Goal: Task Accomplishment & Management: Manage account settings

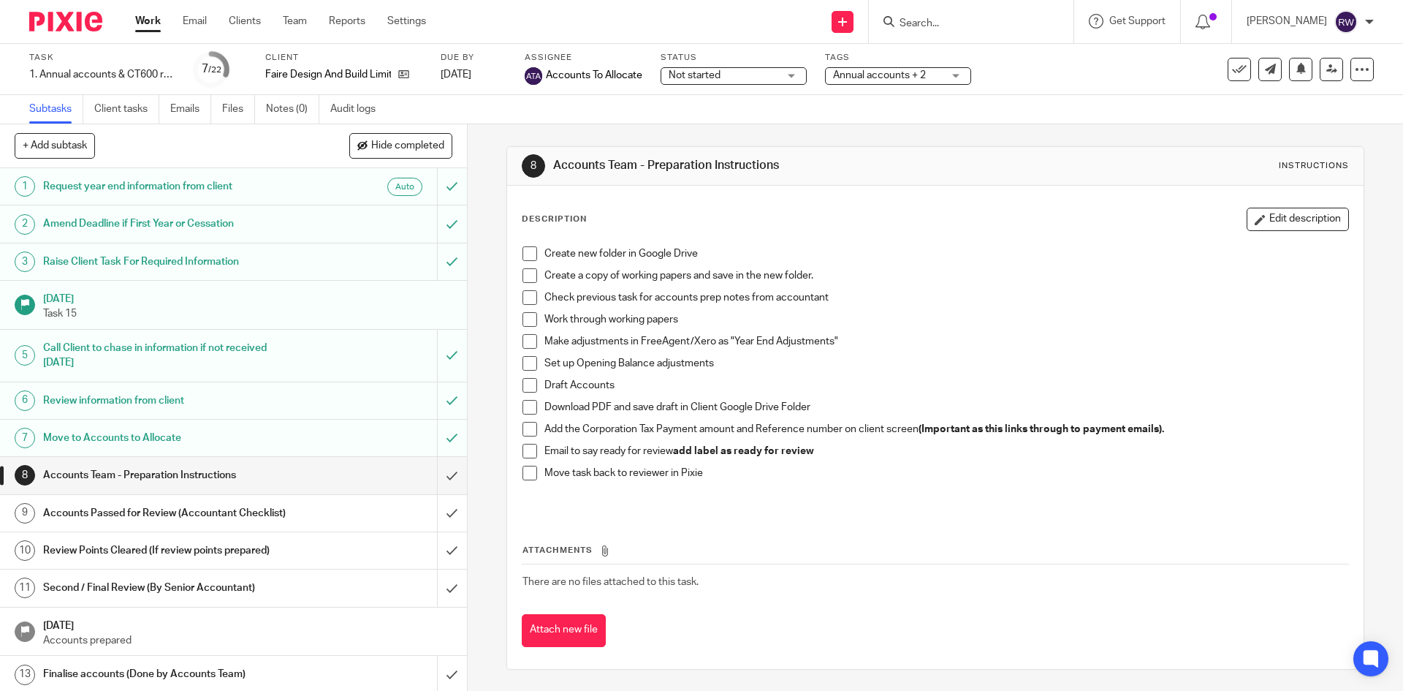
click at [980, 30] on input "Search" at bounding box center [964, 24] width 132 height 13
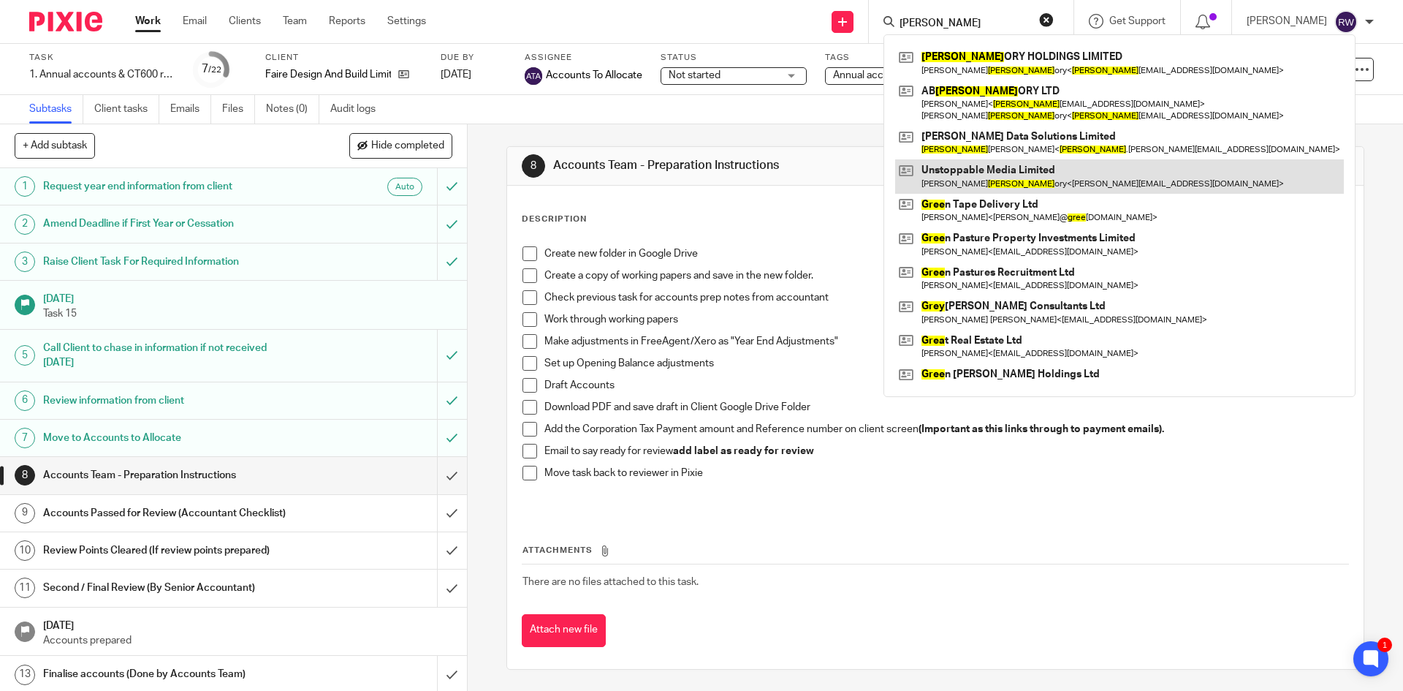
type input "[PERSON_NAME]"
click at [988, 164] on link at bounding box center [1119, 176] width 449 height 34
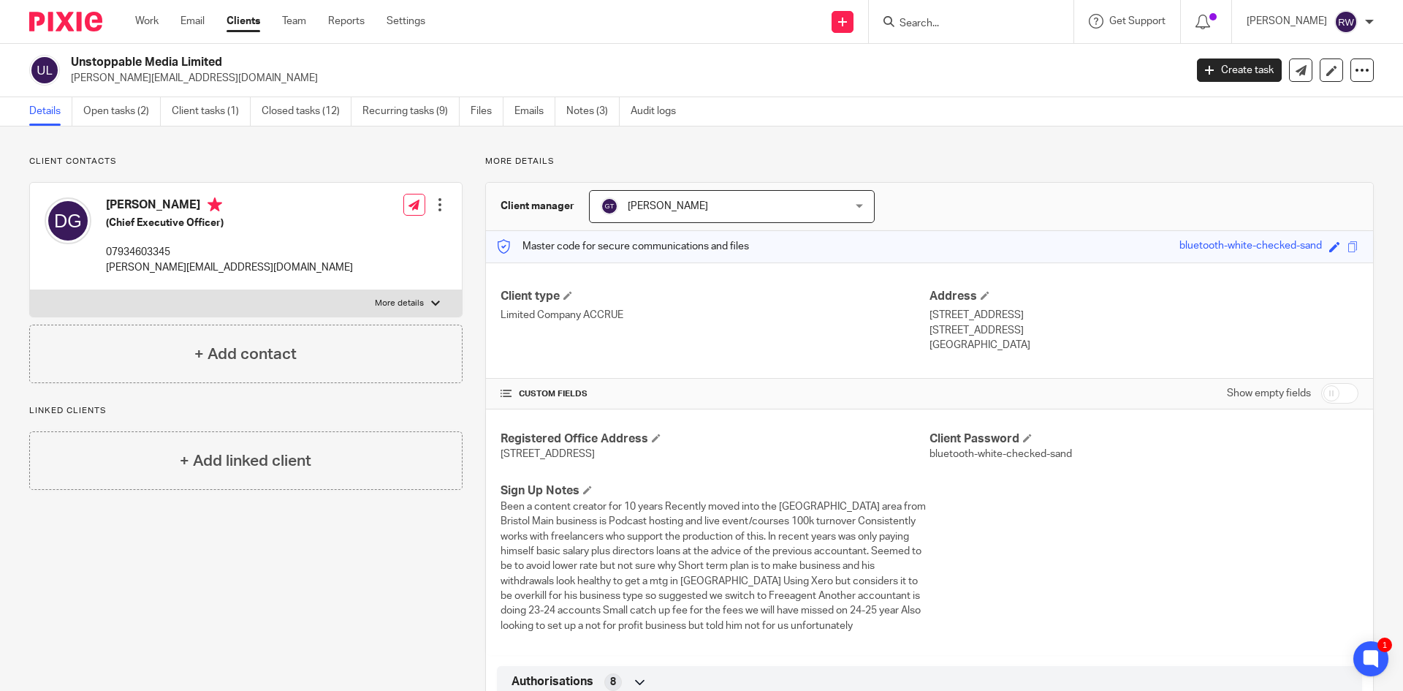
click at [936, 20] on input "Search" at bounding box center [964, 24] width 132 height 13
type input "lan l"
click at [963, 60] on link at bounding box center [1029, 63] width 269 height 34
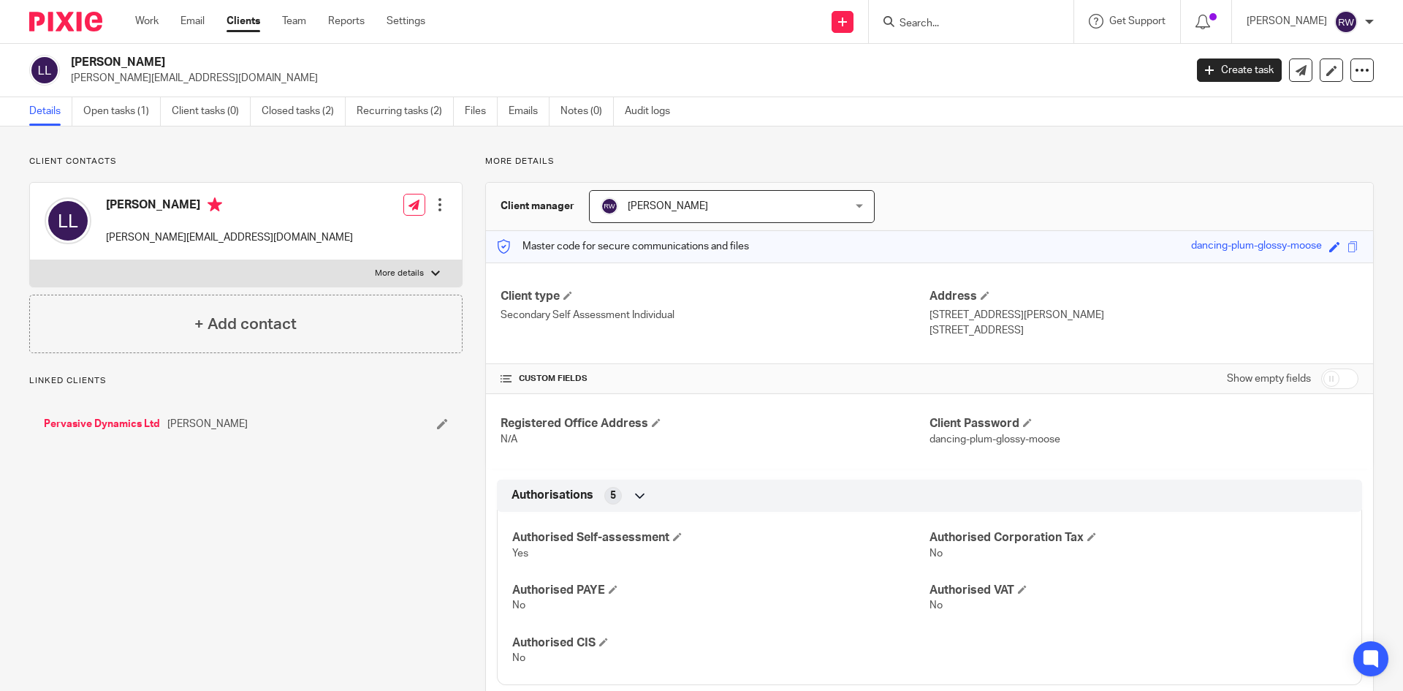
click at [106, 117] on link "Open tasks (1)" at bounding box center [121, 111] width 77 height 29
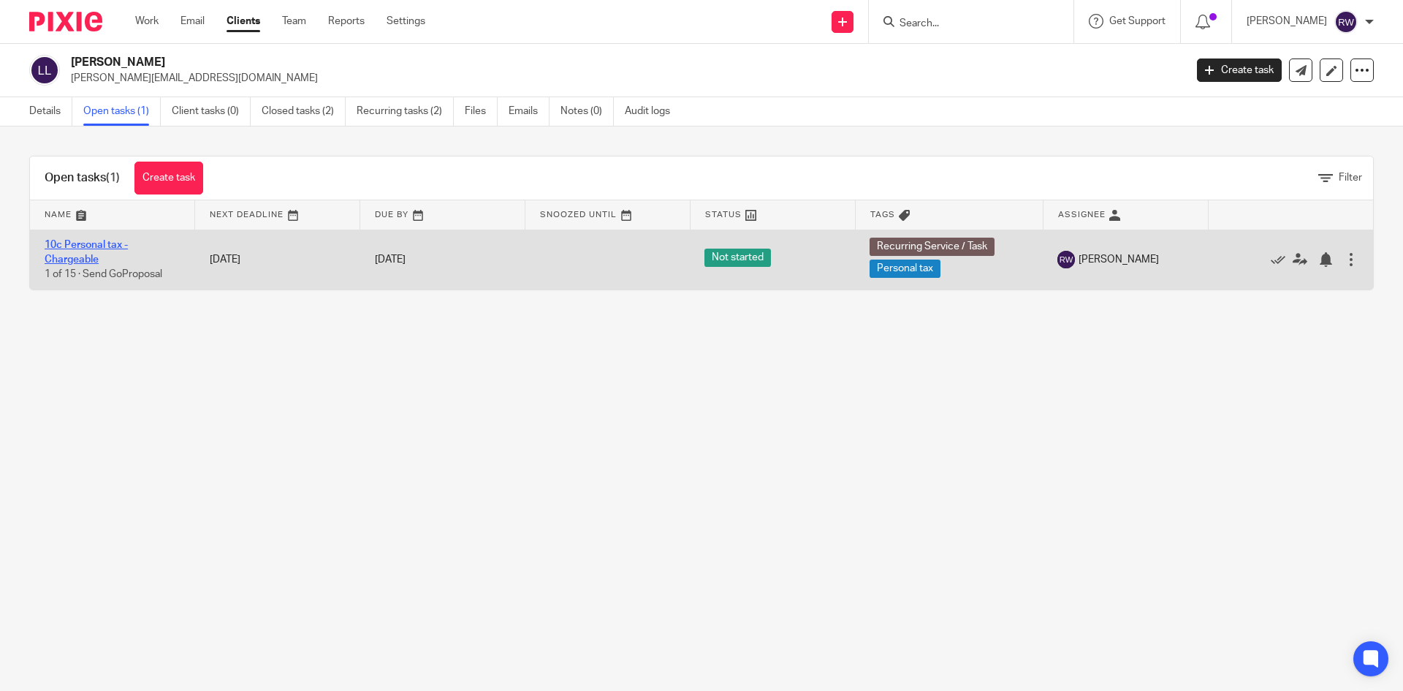
click at [81, 248] on link "10c Personal tax - Chargeable" at bounding box center [86, 252] width 83 height 25
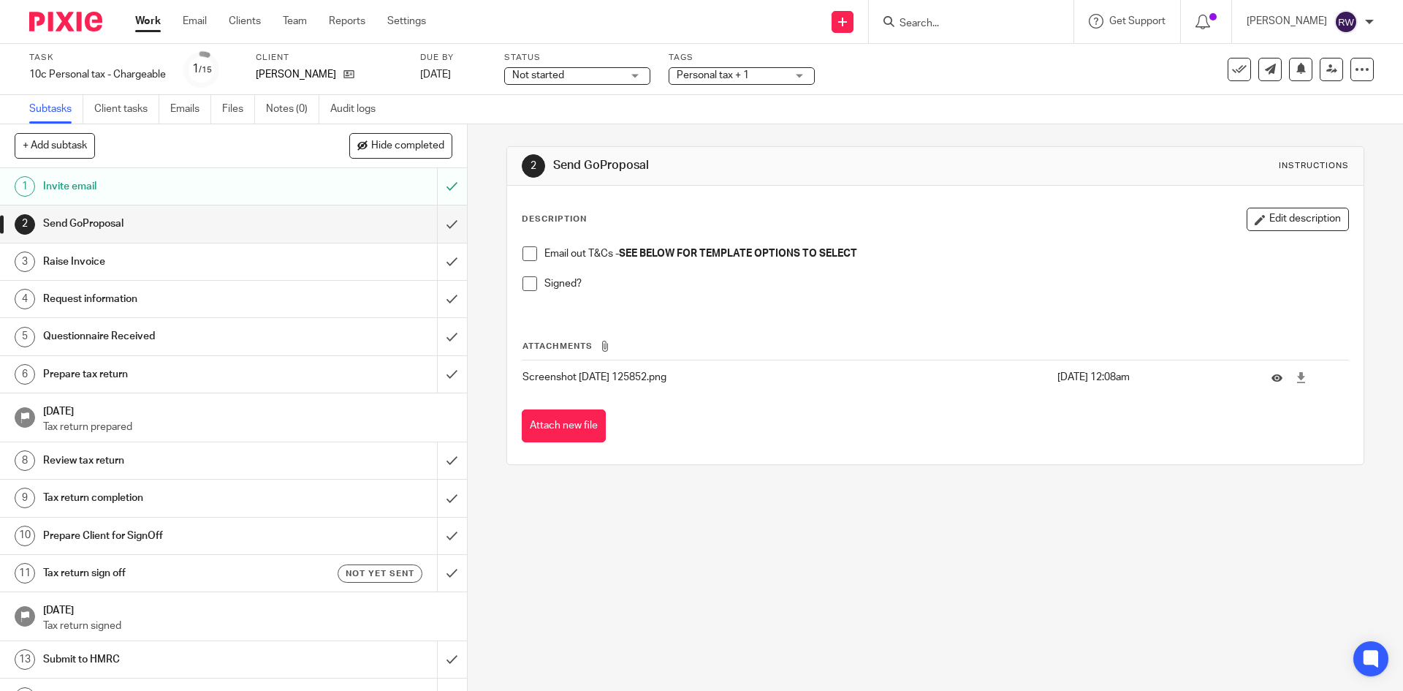
click at [526, 251] on span at bounding box center [530, 253] width 15 height 15
click at [524, 282] on span at bounding box center [530, 283] width 15 height 15
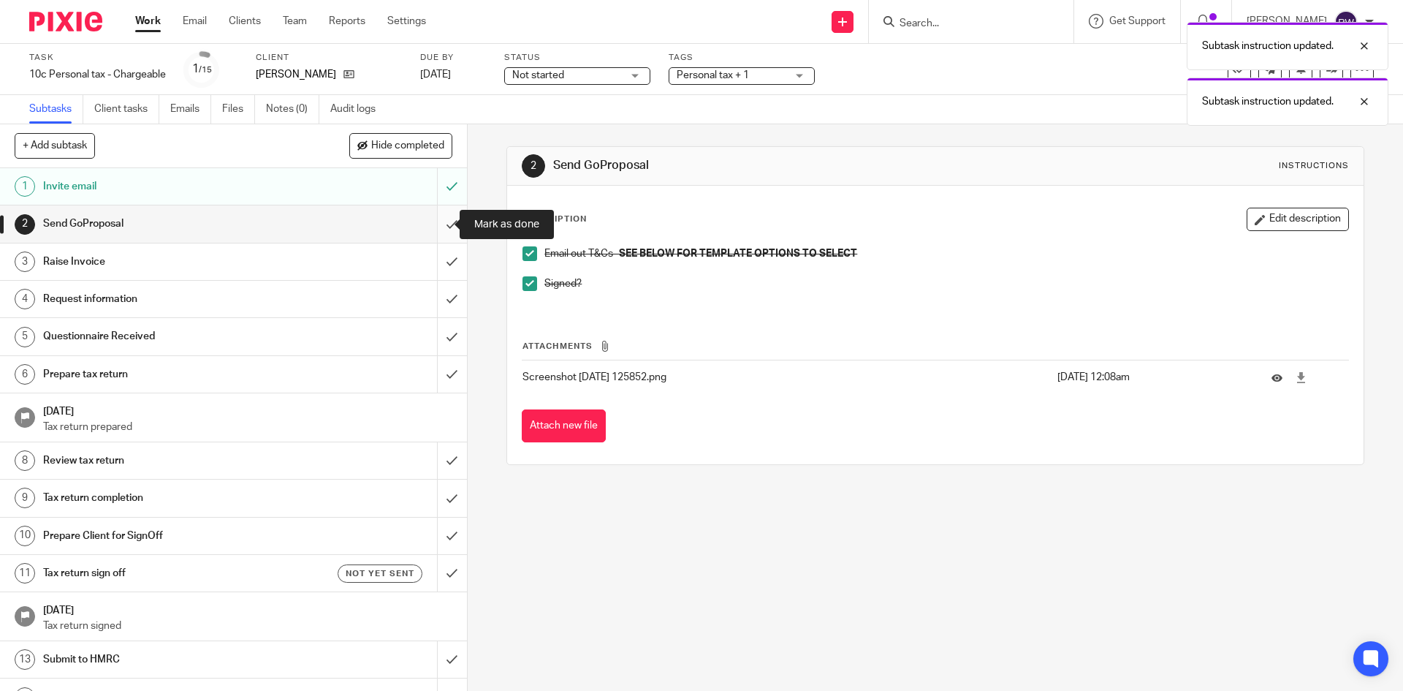
click at [446, 231] on input "submit" at bounding box center [233, 223] width 467 height 37
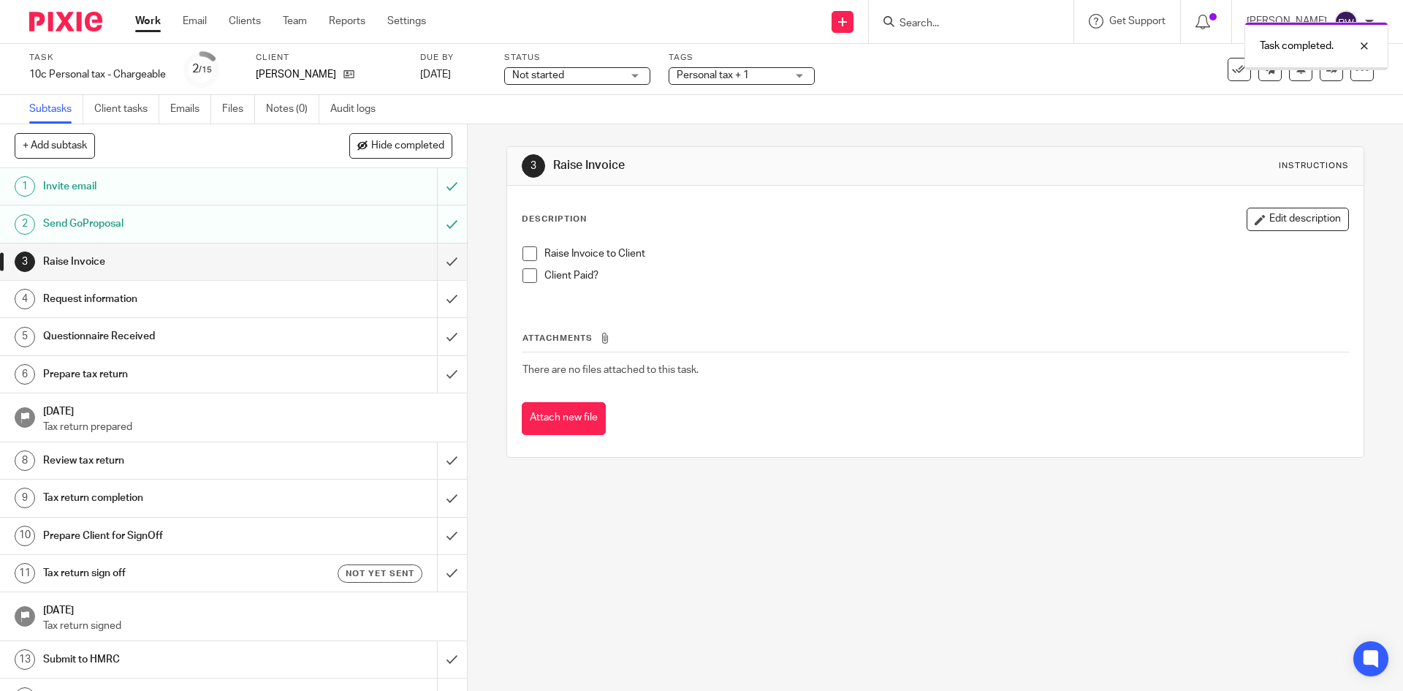
click at [439, 269] on input "submit" at bounding box center [233, 261] width 467 height 37
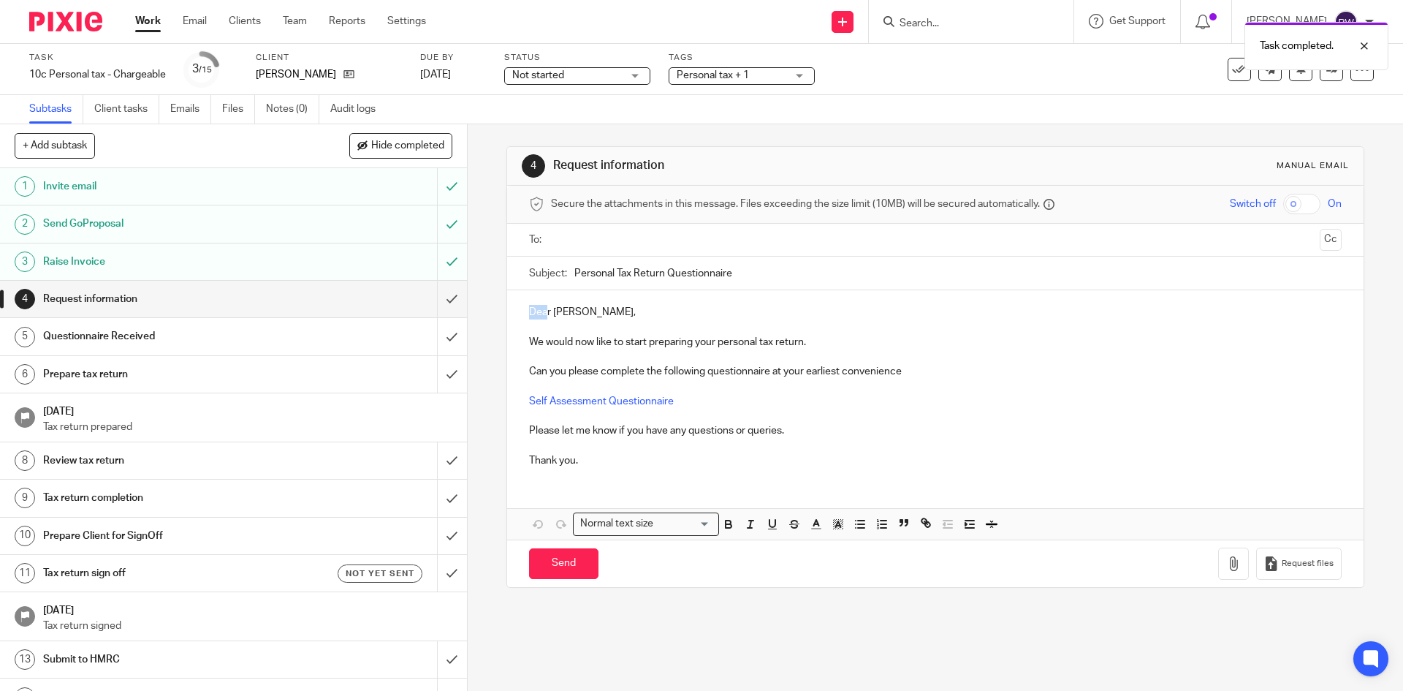
drag, startPoint x: 545, startPoint y: 309, endPoint x: 499, endPoint y: 312, distance: 46.9
click at [499, 312] on div "4 Request information Manual email Secure the attachments in this message. File…" at bounding box center [936, 407] width 936 height 566
click at [598, 238] on input "text" at bounding box center [934, 240] width 757 height 17
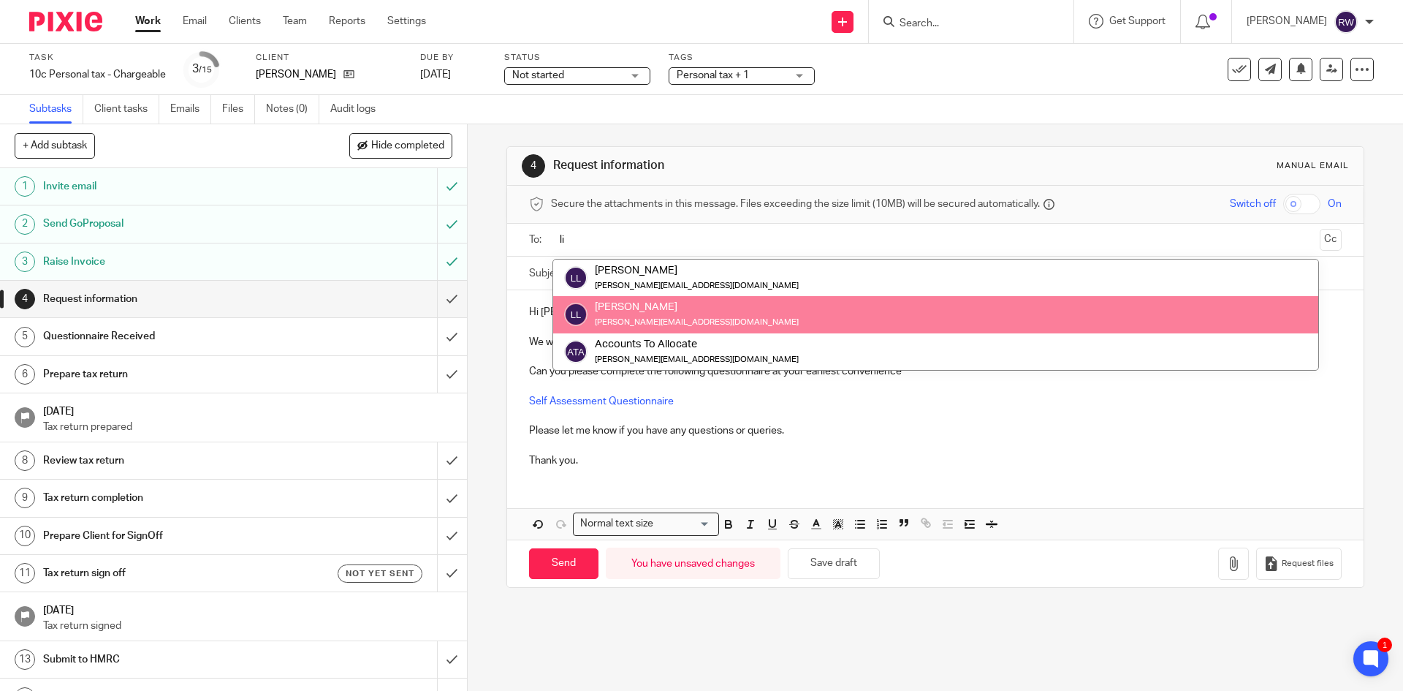
type input "li"
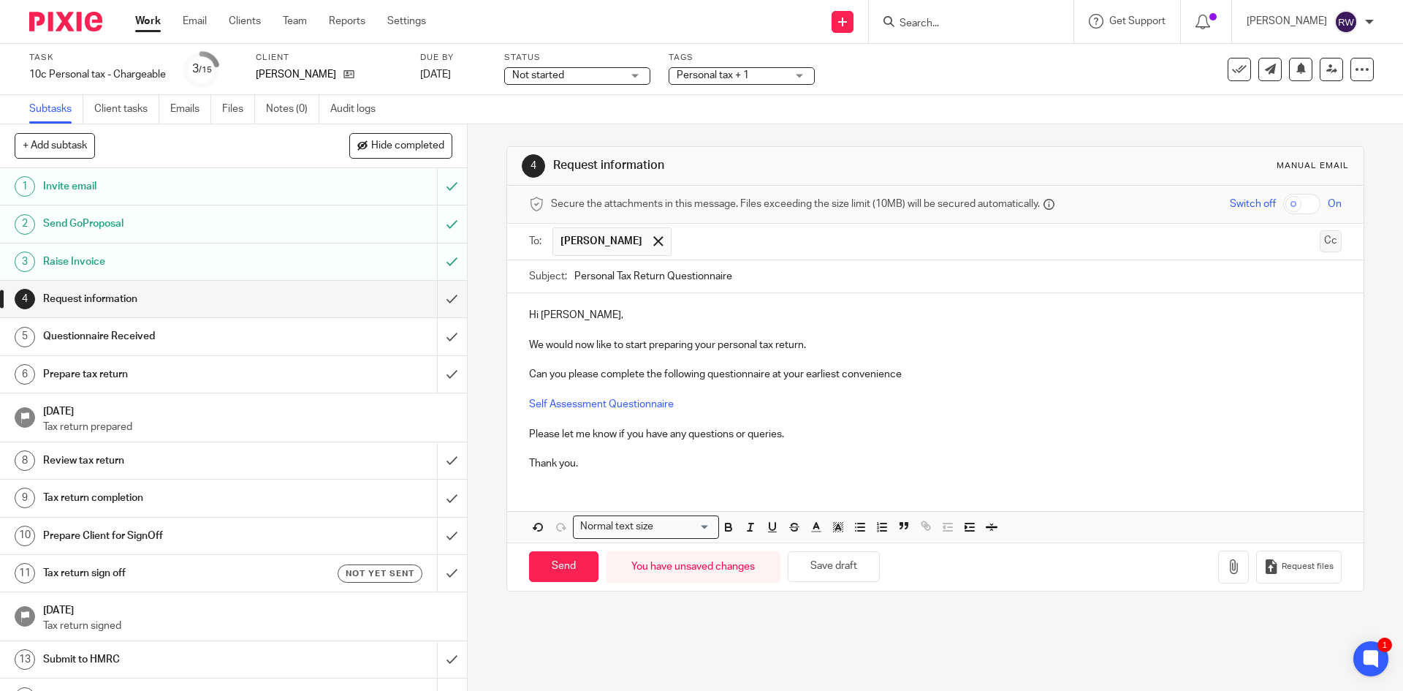
click at [1320, 248] on button "Cc" at bounding box center [1331, 241] width 22 height 22
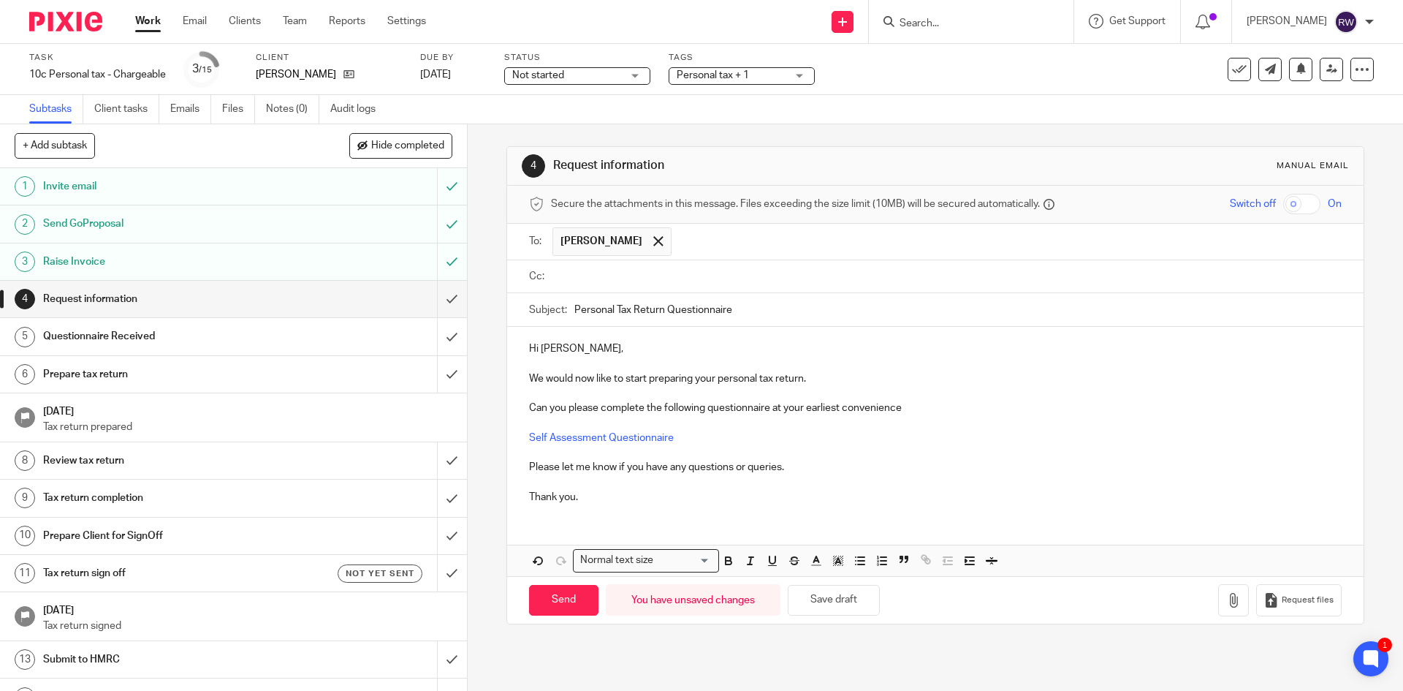
paste input "alex@pervasivedynamics.co.uk"
type input "alex@pervasivedynamics.co.uk"
click at [917, 393] on p at bounding box center [935, 396] width 812 height 15
click at [542, 586] on div "Send You have unsaved changes Save draft Request files" at bounding box center [935, 603] width 856 height 48
click at [556, 600] on input "Send" at bounding box center [563, 603] width 69 height 31
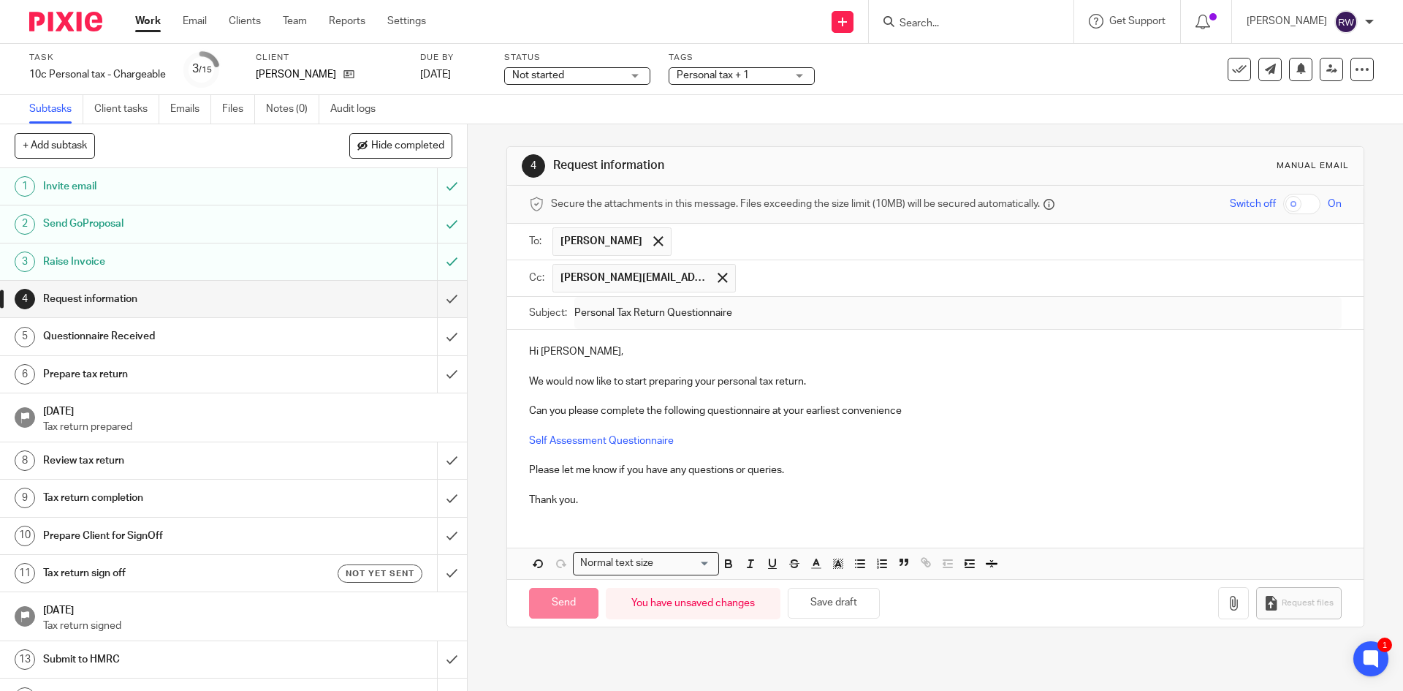
click at [774, 80] on span "Personal tax + 1" at bounding box center [732, 75] width 110 height 15
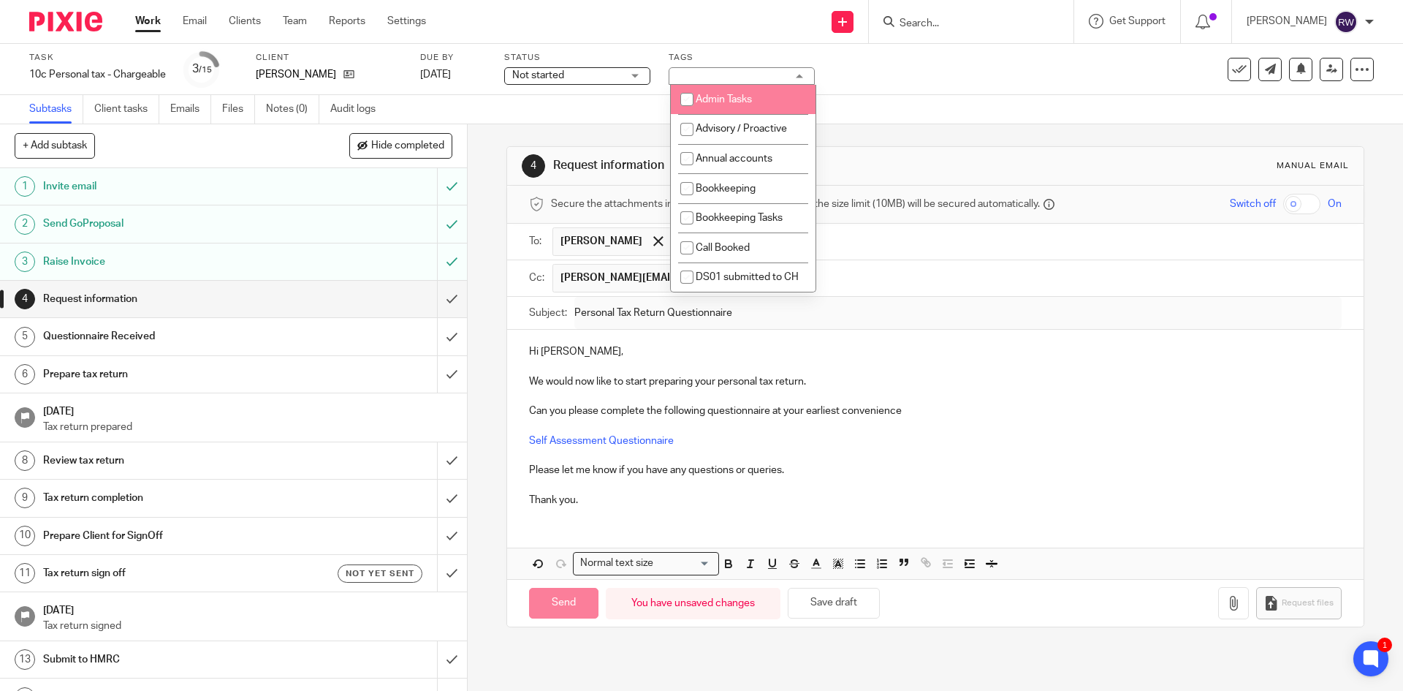
type input "Sent"
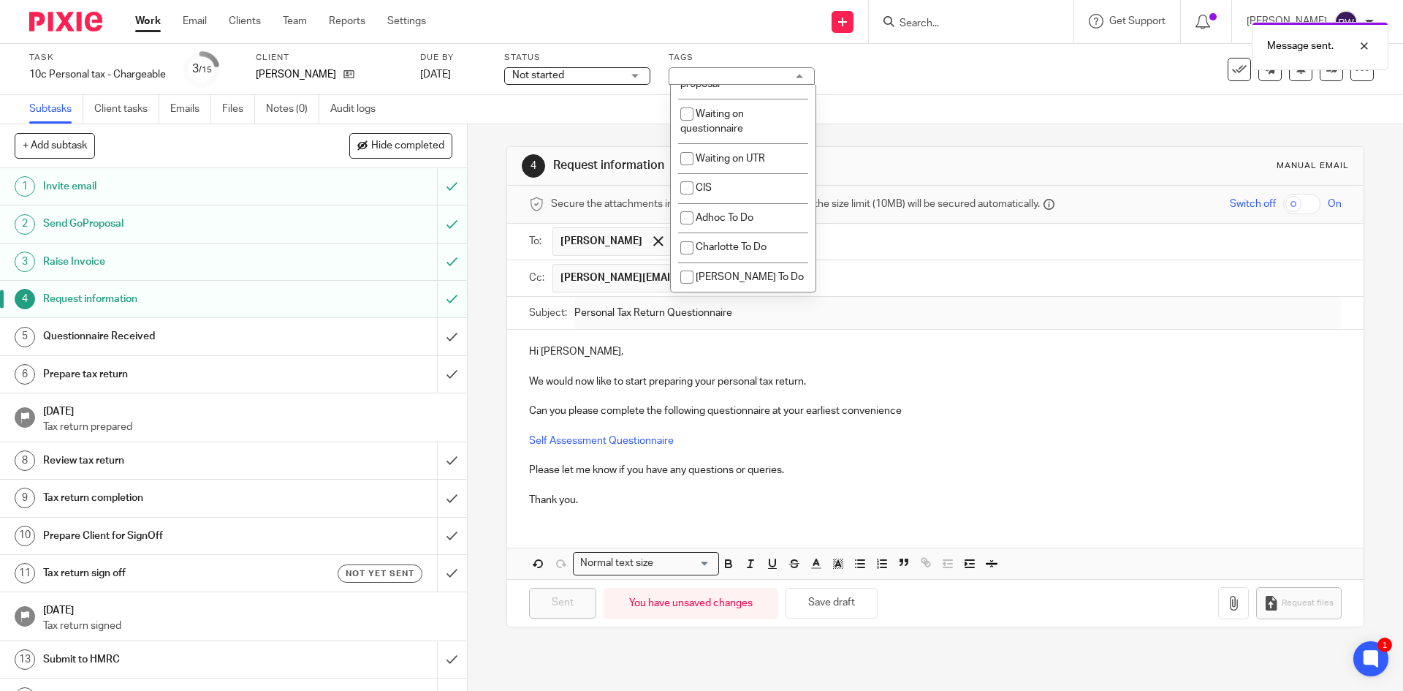
scroll to position [1229, 0]
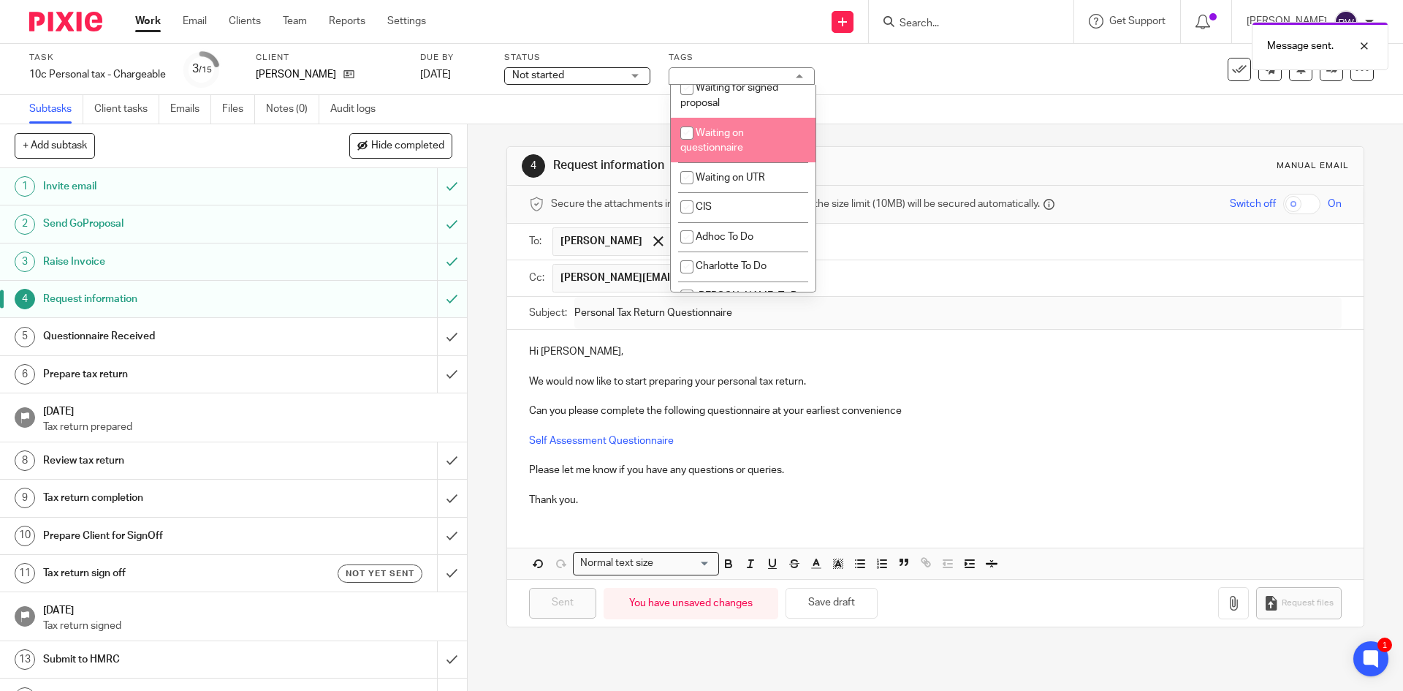
click at [745, 162] on li "Waiting on questionnaire" at bounding box center [743, 140] width 145 height 45
checkbox input "true"
click at [895, 92] on div "Task 10c Personal tax - Chargeable Save 10c Personal tax - Chargeable 3 /15 Cli…" at bounding box center [701, 69] width 1403 height 51
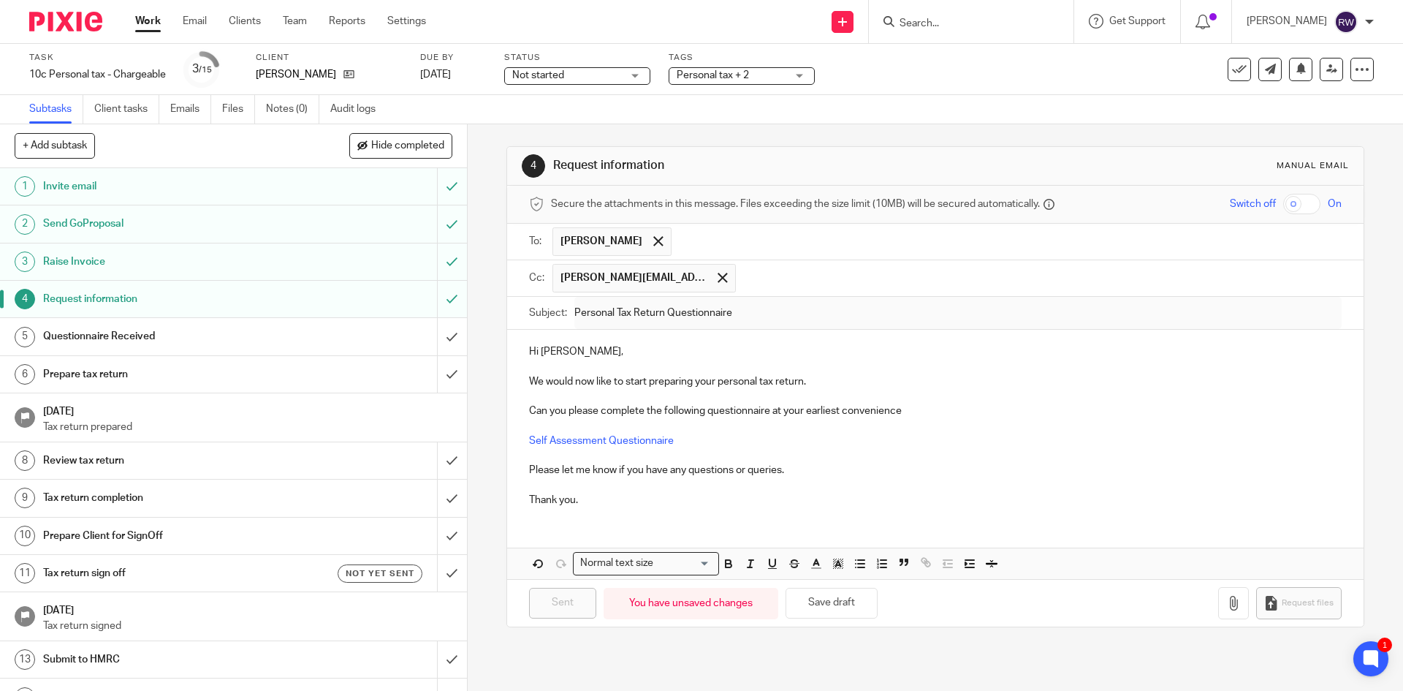
click at [995, 25] on input "Search" at bounding box center [964, 24] width 132 height 13
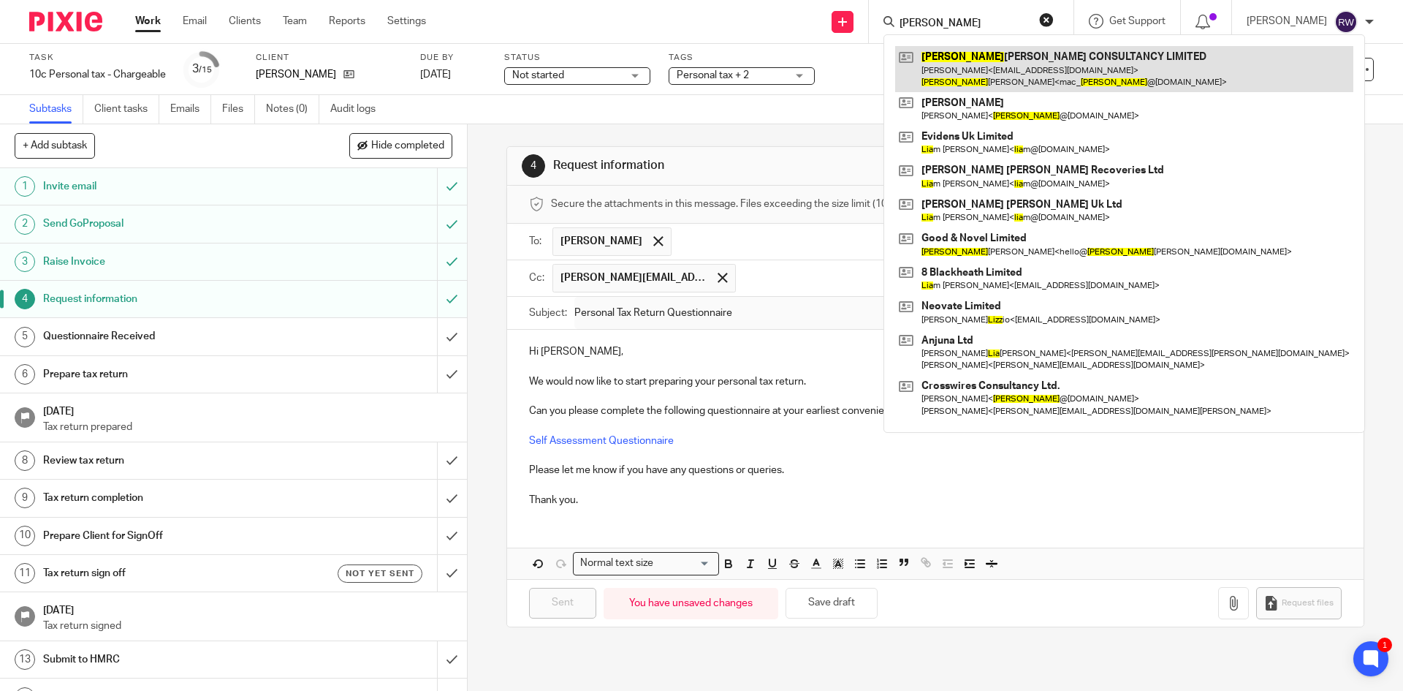
type input "liza"
click at [976, 50] on link at bounding box center [1124, 68] width 458 height 45
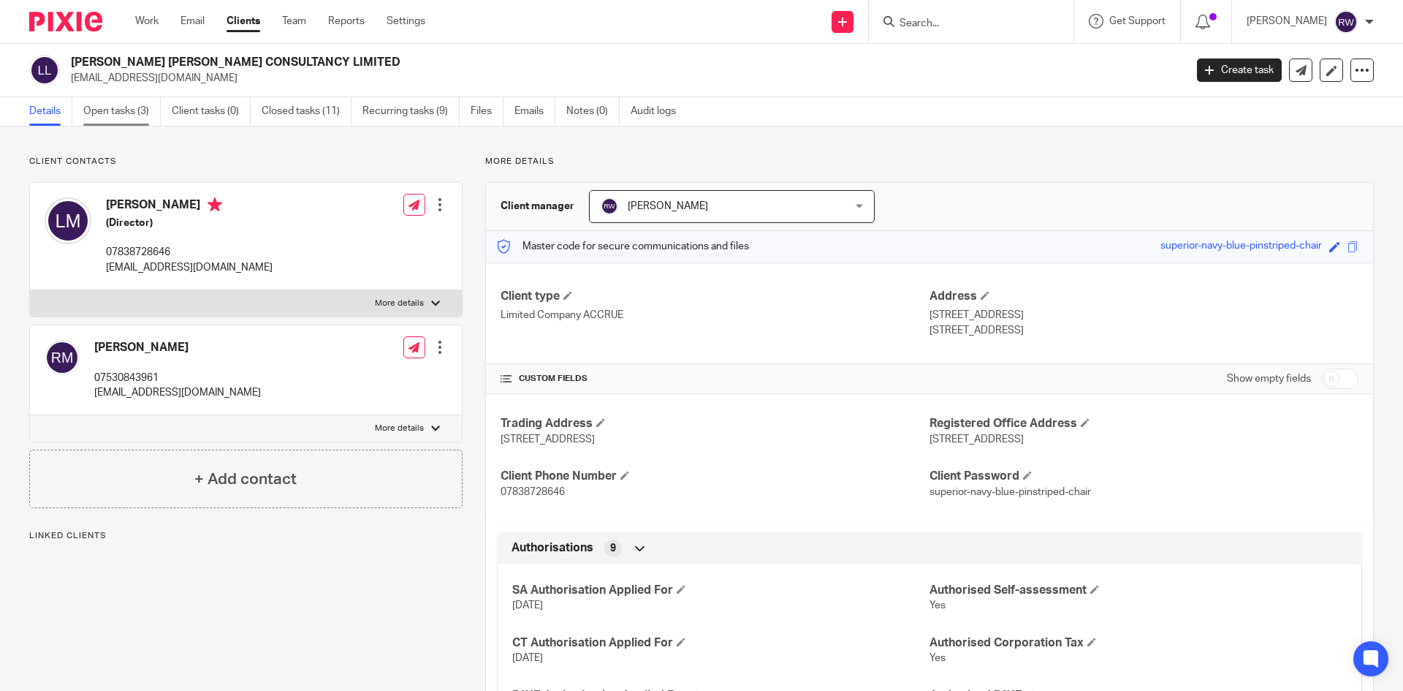
click at [100, 118] on link "Open tasks (3)" at bounding box center [121, 111] width 77 height 29
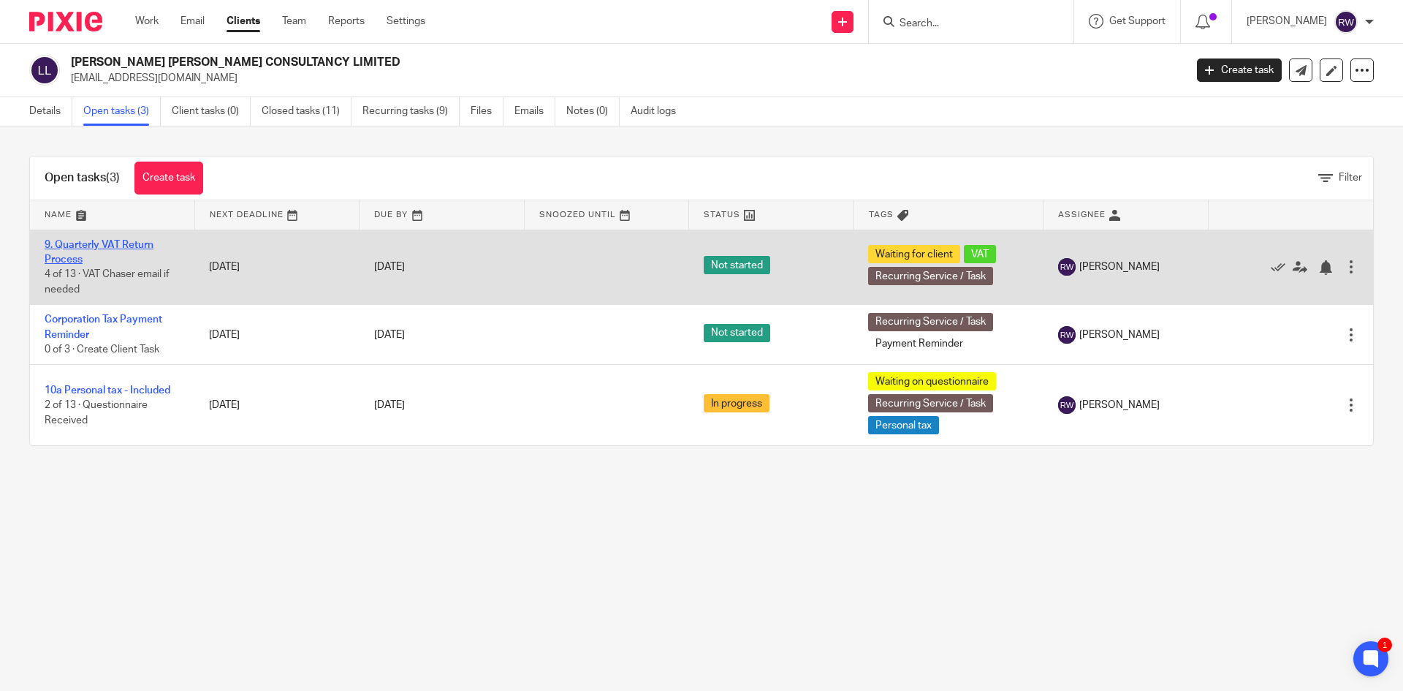
click at [86, 240] on link "9. Quarterly VAT Return Process" at bounding box center [99, 252] width 109 height 25
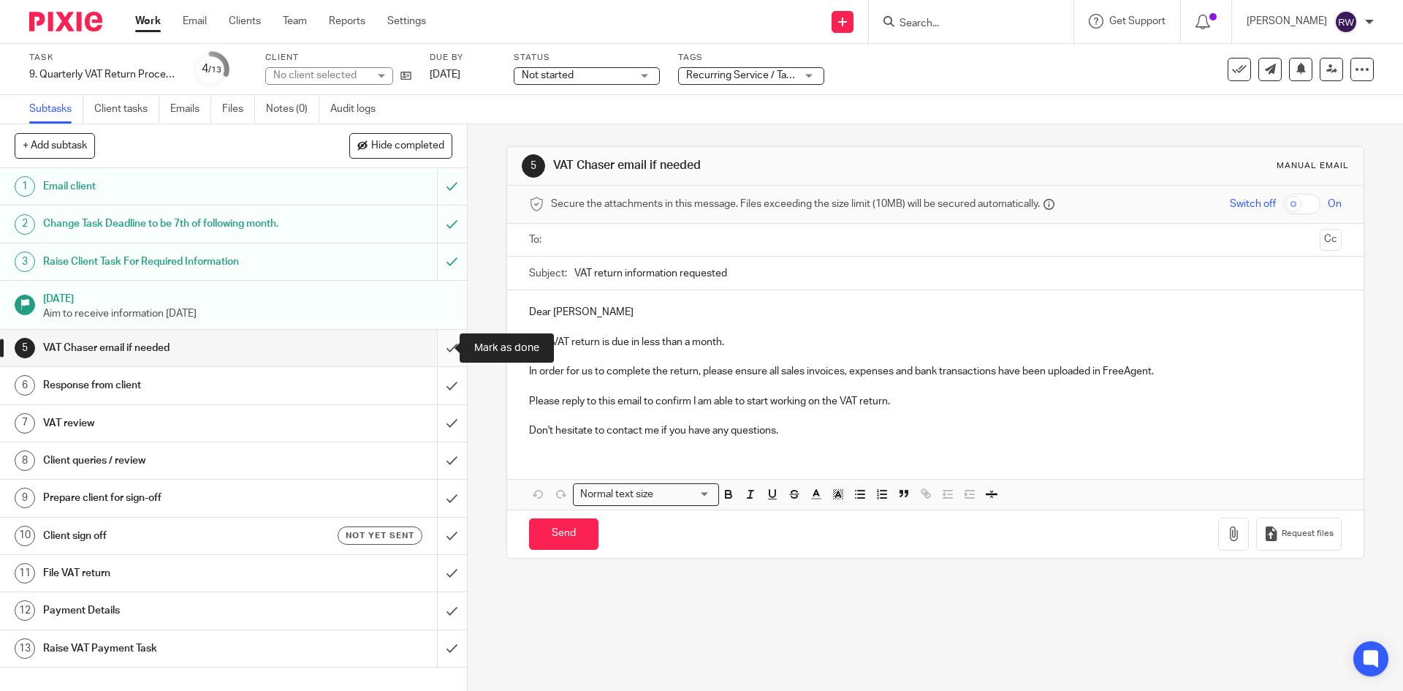
click at [441, 338] on input "submit" at bounding box center [233, 348] width 467 height 37
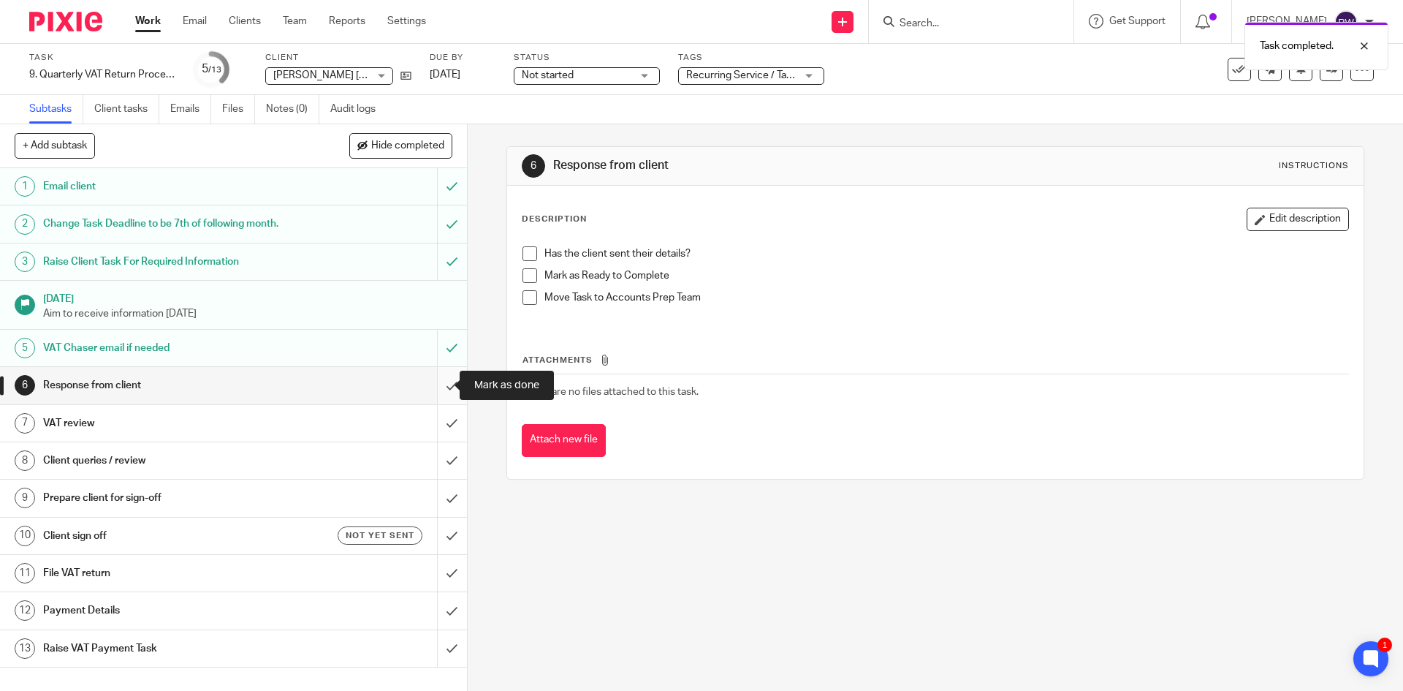
click at [444, 383] on input "submit" at bounding box center [233, 385] width 467 height 37
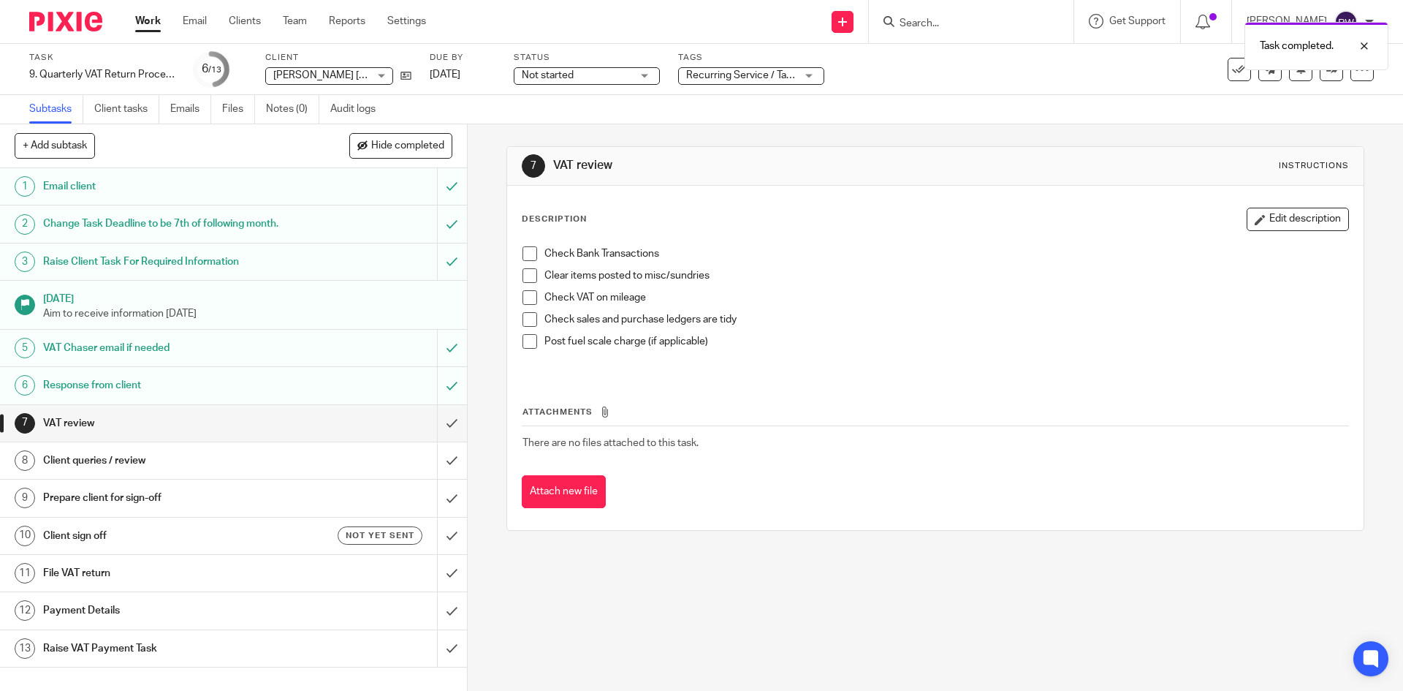
click at [779, 77] on span "Recurring Service / Task + 2" at bounding box center [749, 75] width 126 height 10
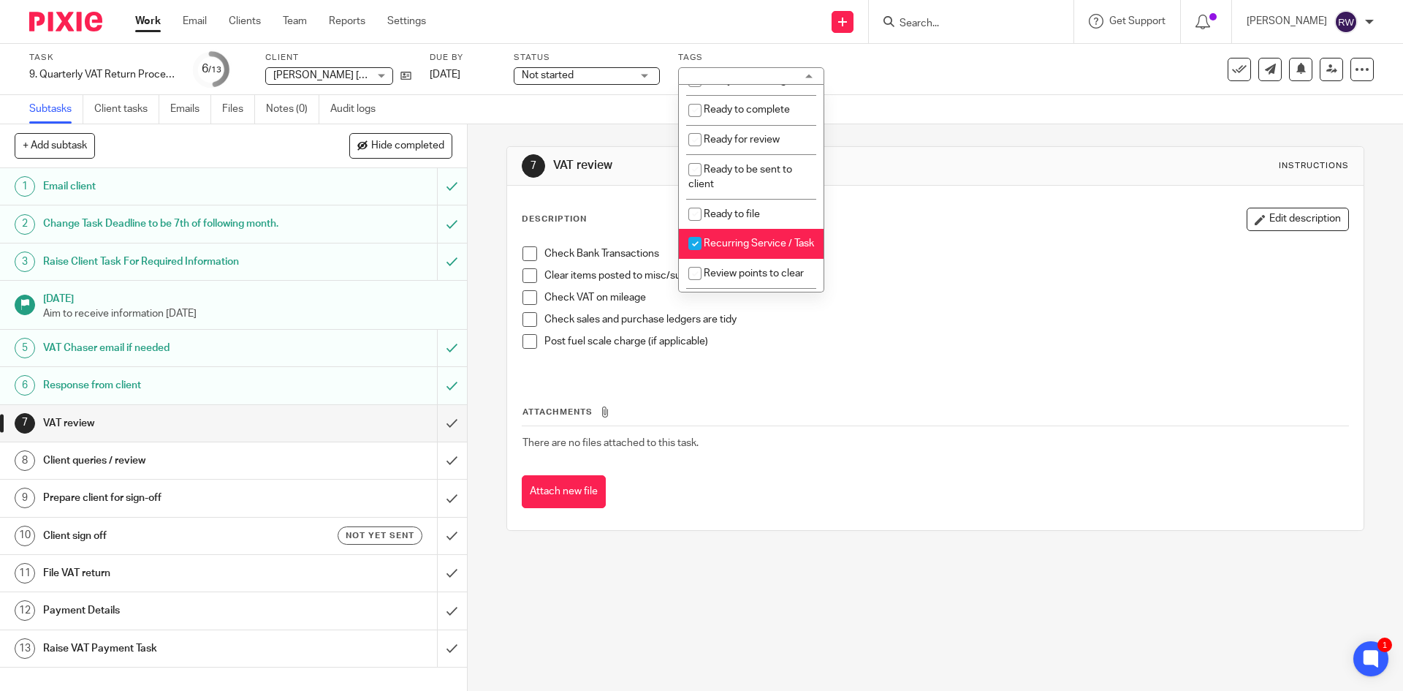
scroll to position [547, 0]
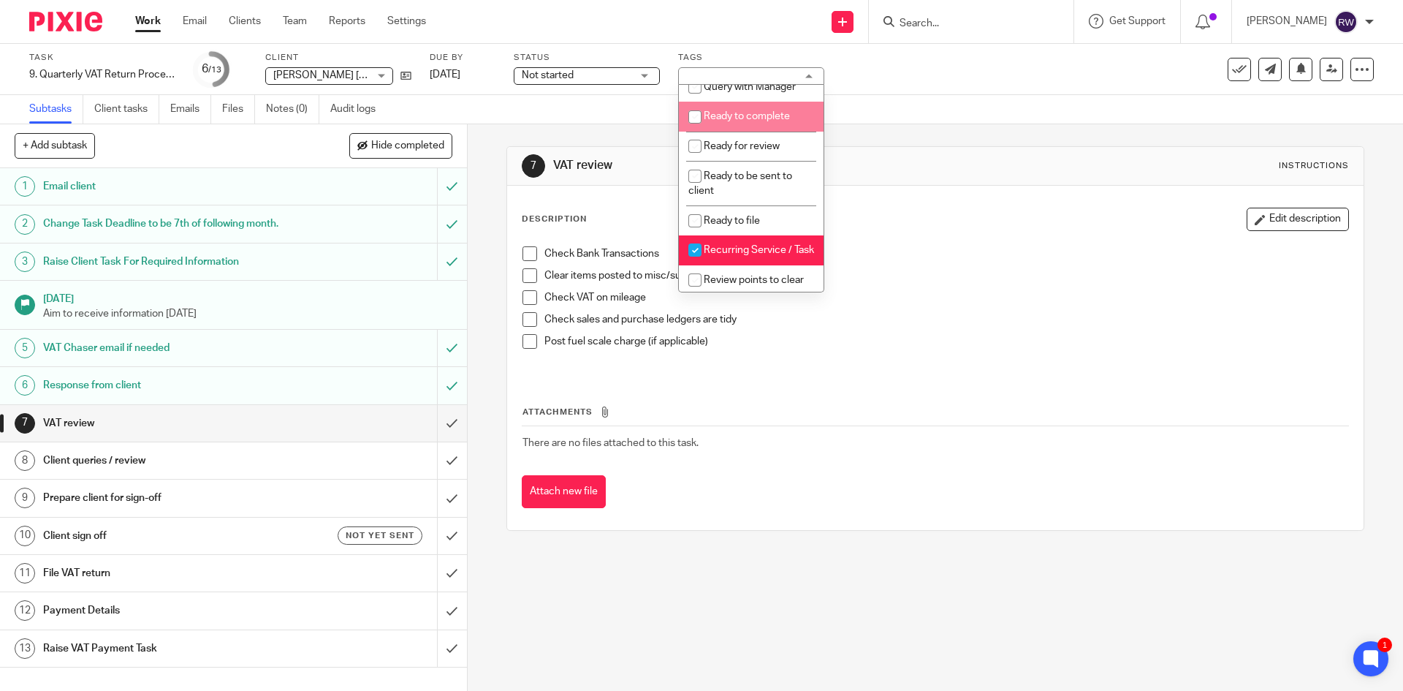
click at [770, 121] on span "Ready to complete" at bounding box center [747, 116] width 86 height 10
checkbox input "true"
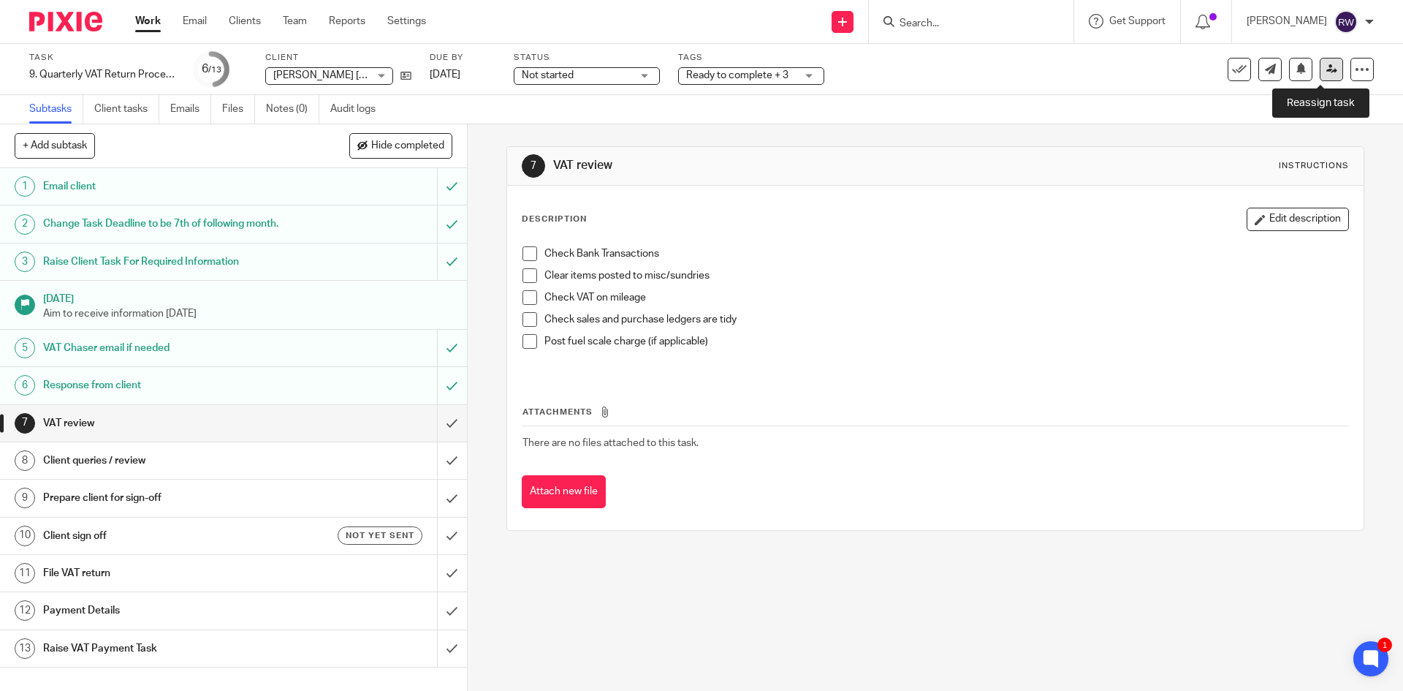
click at [1327, 66] on icon at bounding box center [1332, 69] width 11 height 11
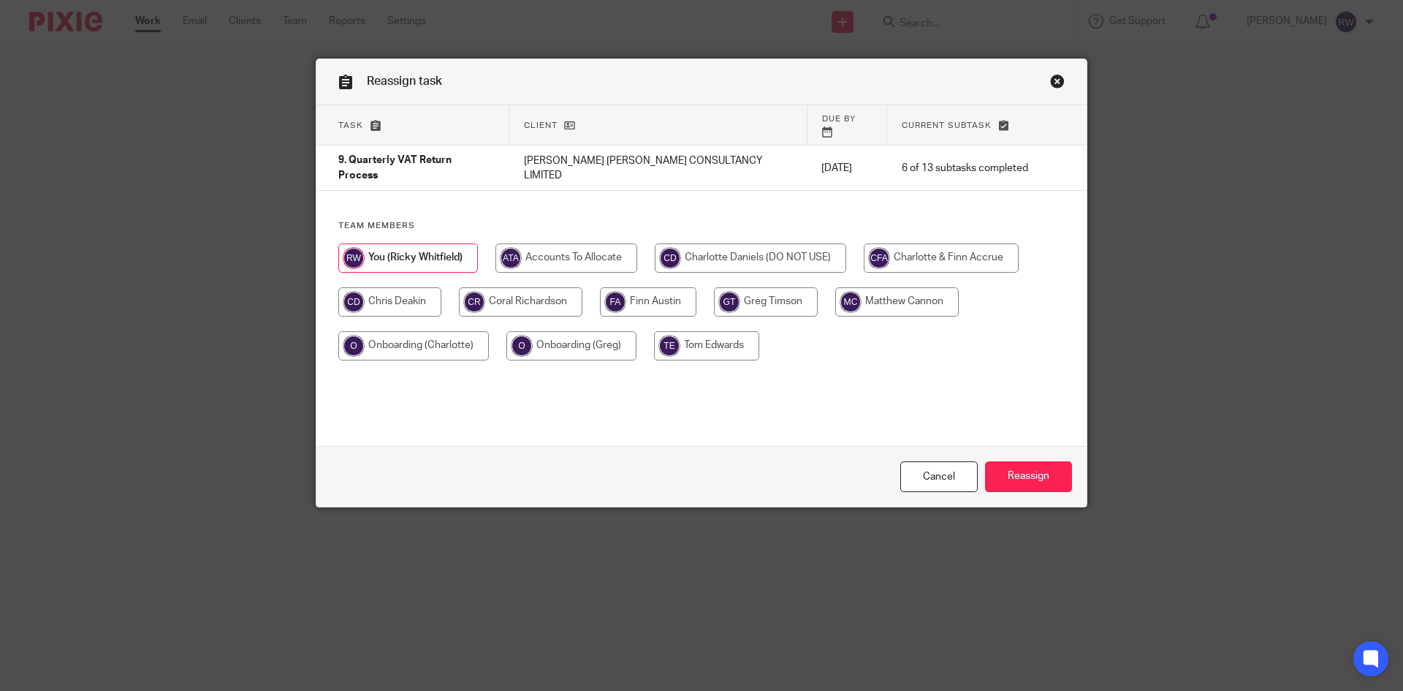
click at [534, 287] on input "radio" at bounding box center [521, 301] width 124 height 29
radio input "true"
click at [1044, 481] on input "Reassign" at bounding box center [1028, 476] width 87 height 31
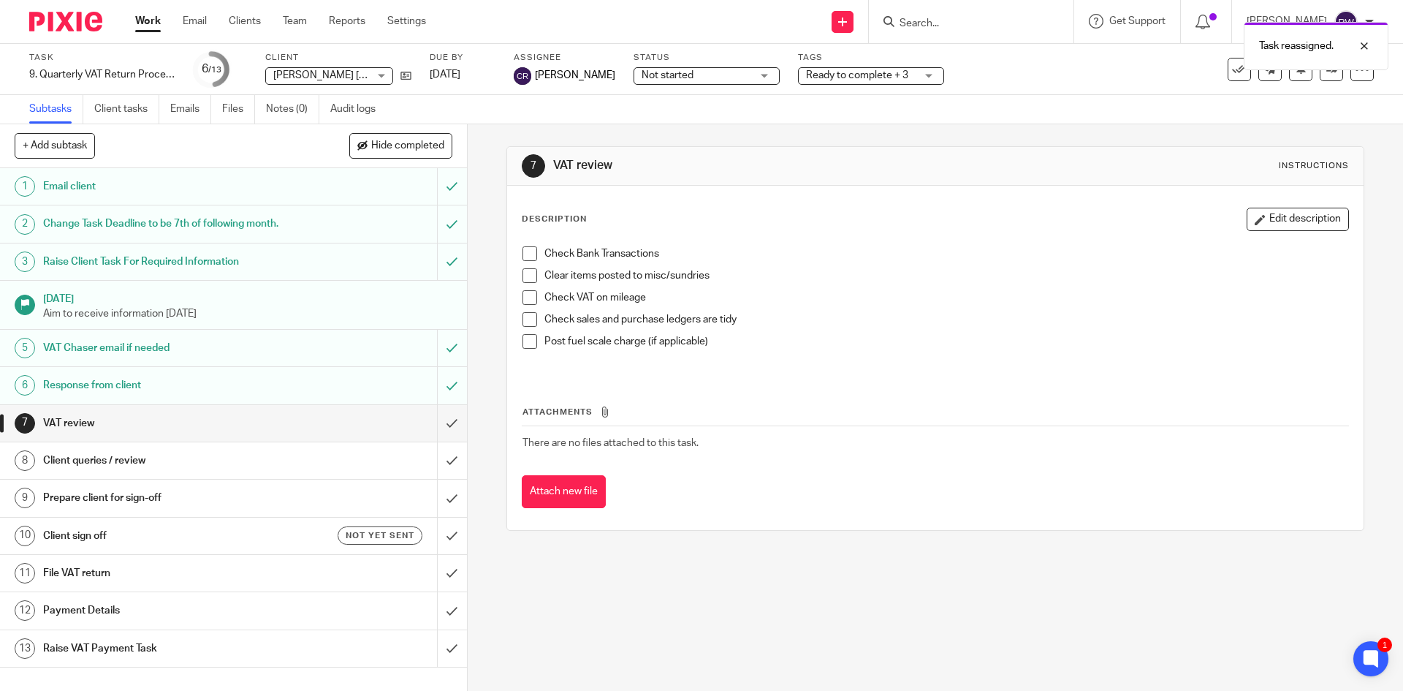
click at [955, 13] on form at bounding box center [976, 21] width 156 height 18
click at [946, 23] on div "Task reassigned." at bounding box center [1045, 43] width 687 height 56
click at [970, 27] on div "Task reassigned." at bounding box center [1045, 43] width 687 height 56
click at [961, 20] on div "Task reassigned." at bounding box center [1045, 43] width 687 height 56
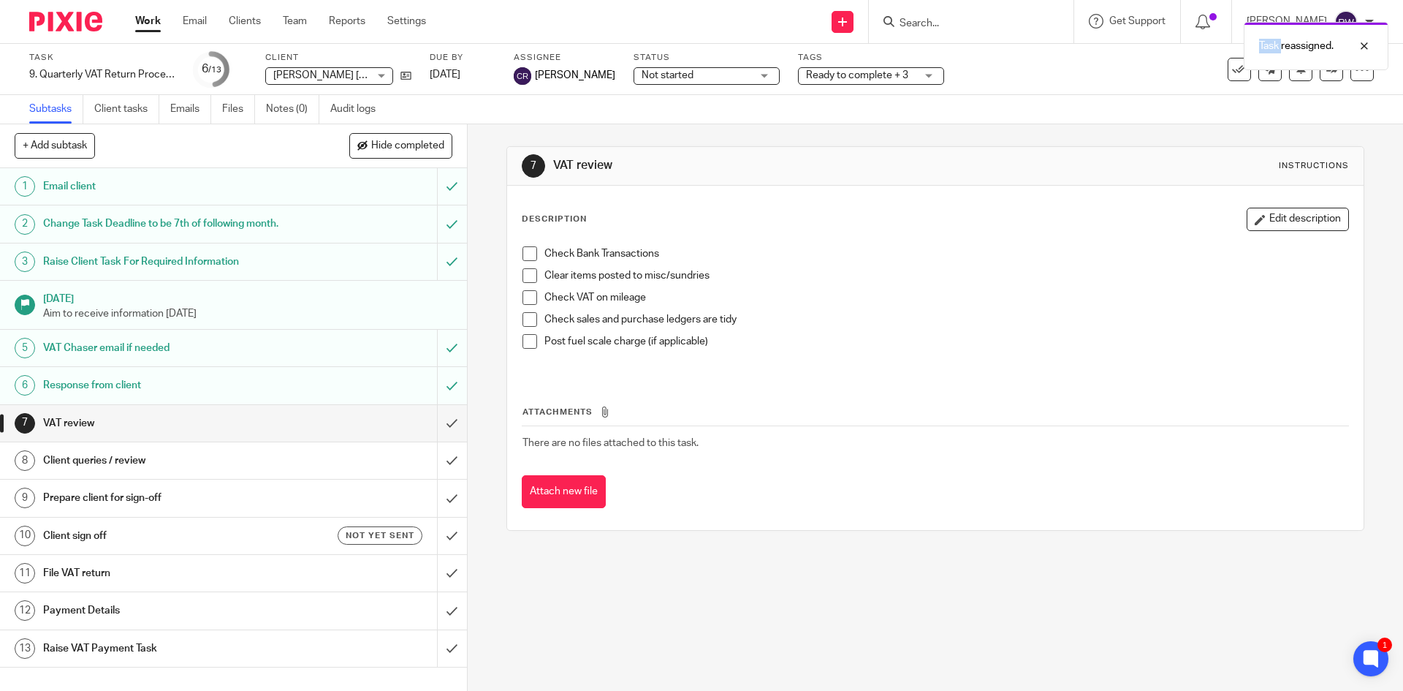
click at [960, 22] on div "Task reassigned." at bounding box center [1045, 43] width 687 height 56
click at [959, 29] on div "Task reassigned." at bounding box center [1045, 43] width 687 height 56
click at [962, 27] on input "Search" at bounding box center [964, 24] width 132 height 13
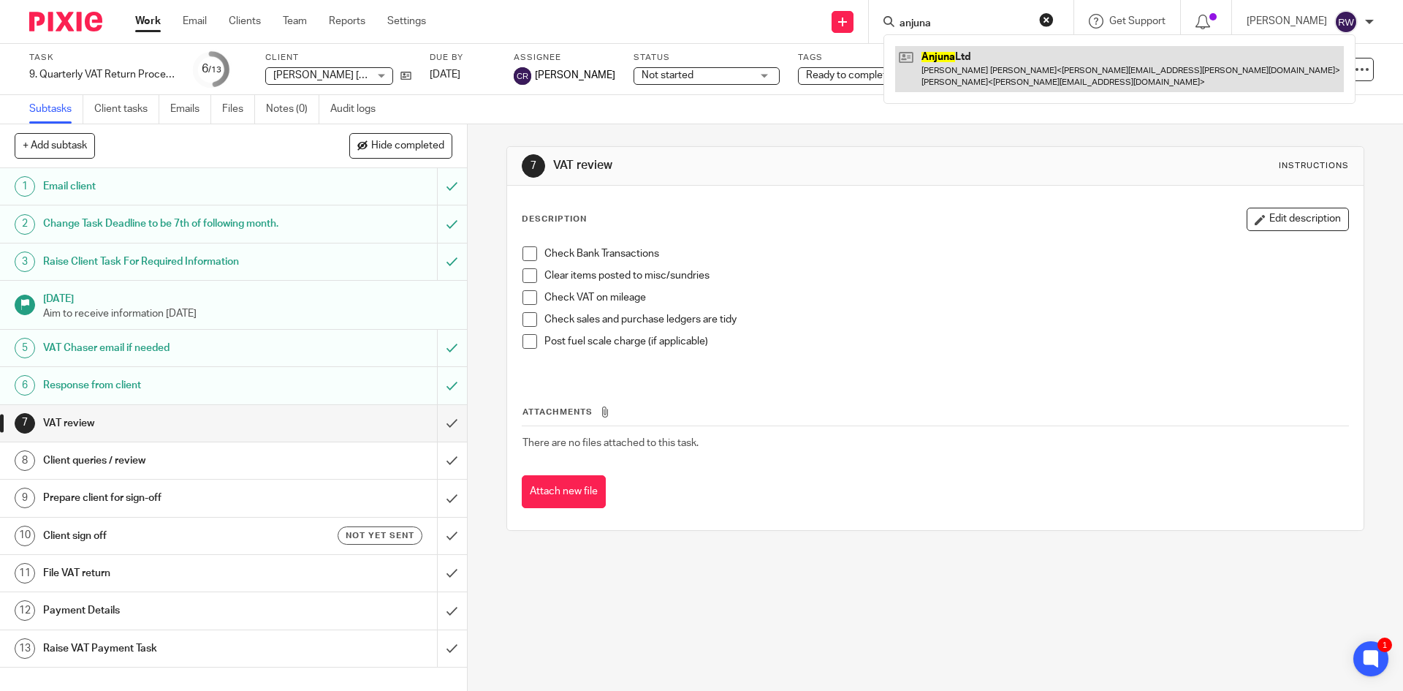
type input "anjuna"
click at [994, 47] on link at bounding box center [1119, 68] width 449 height 45
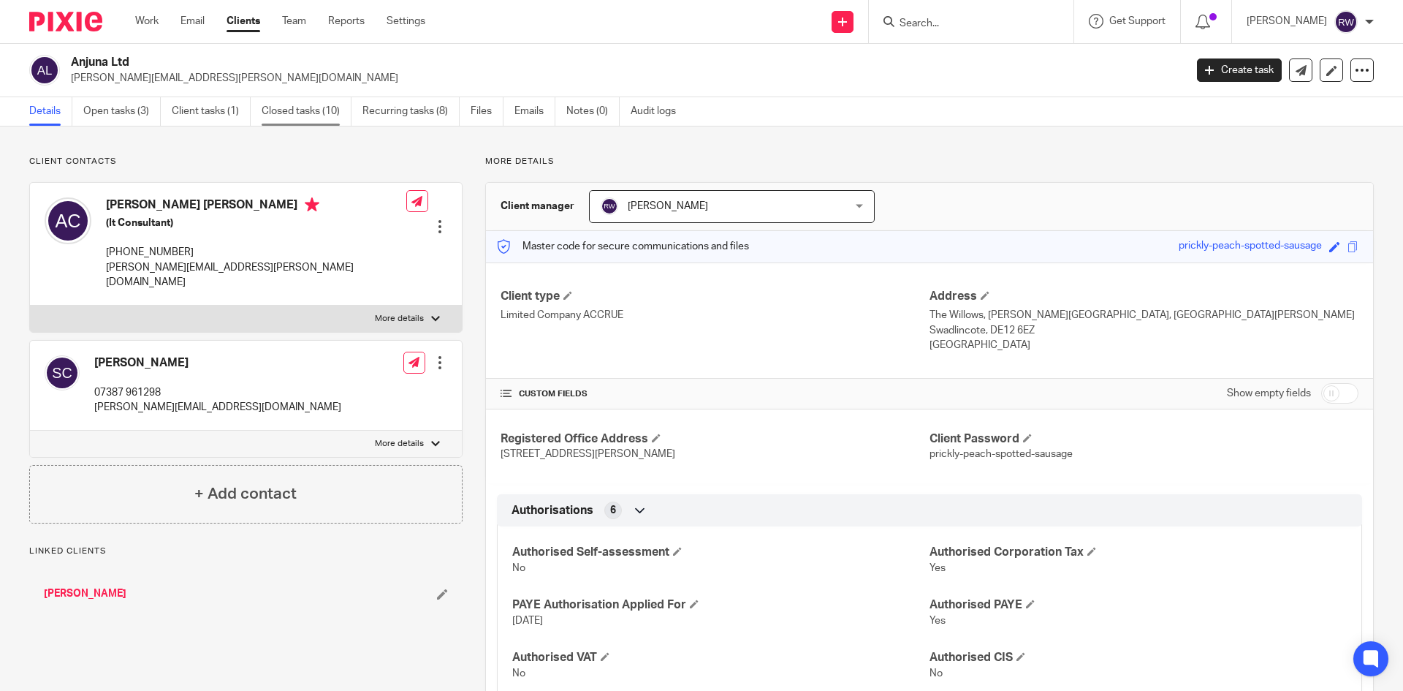
click at [299, 113] on link "Closed tasks (10)" at bounding box center [307, 111] width 90 height 29
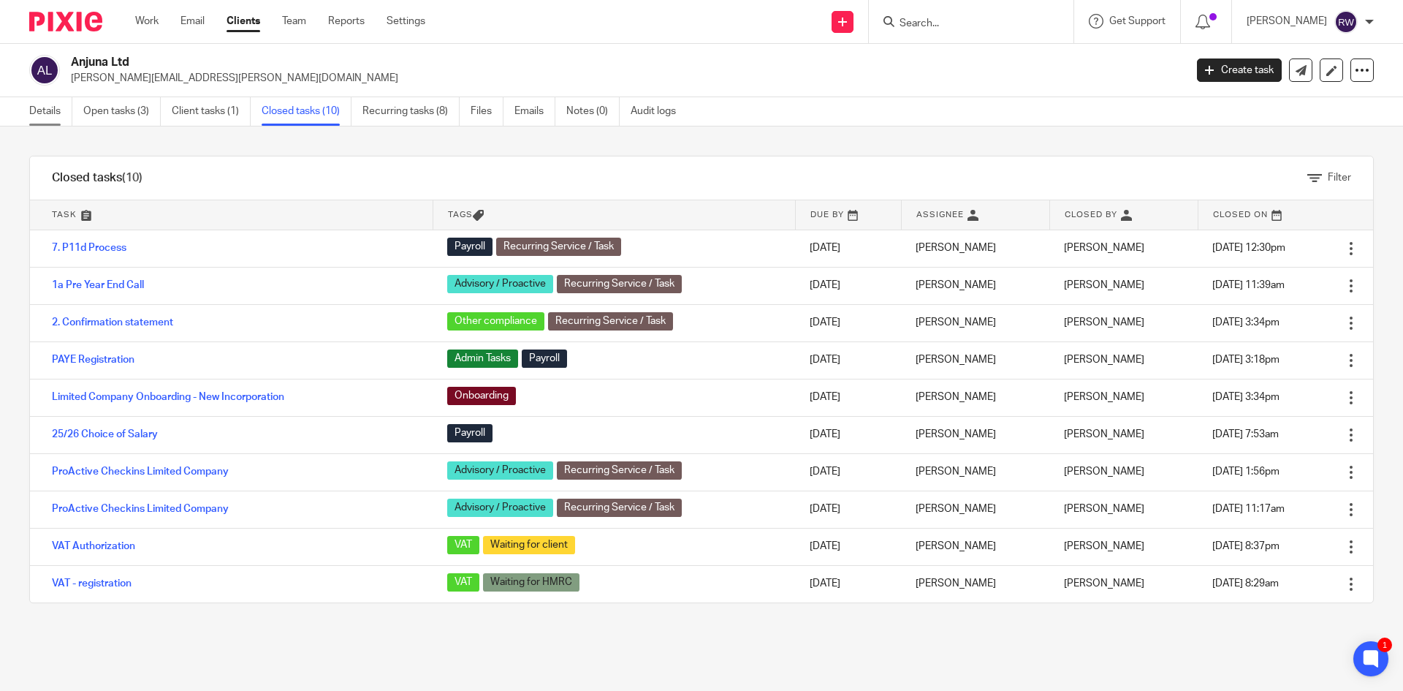
click at [54, 111] on link "Details" at bounding box center [50, 111] width 43 height 29
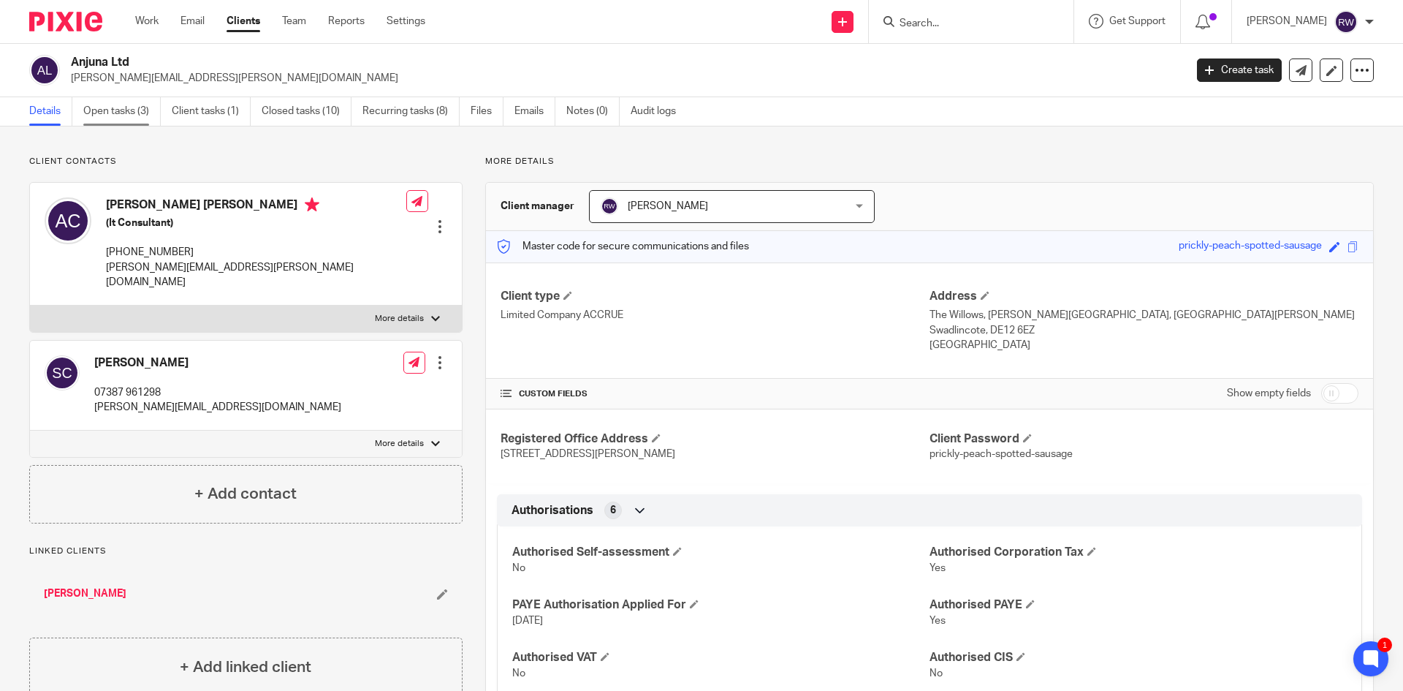
click at [139, 110] on link "Open tasks (3)" at bounding box center [121, 111] width 77 height 29
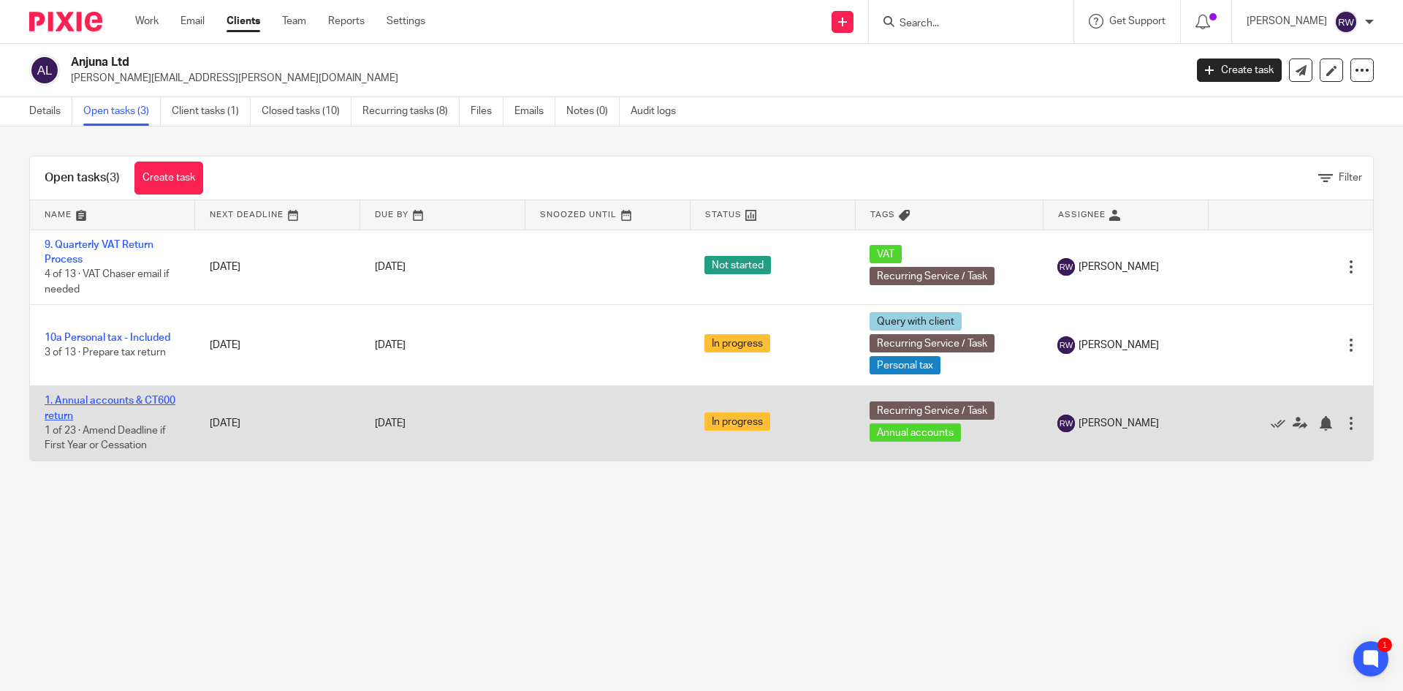
click at [117, 395] on link "1. Annual accounts & CT600 return" at bounding box center [110, 407] width 131 height 25
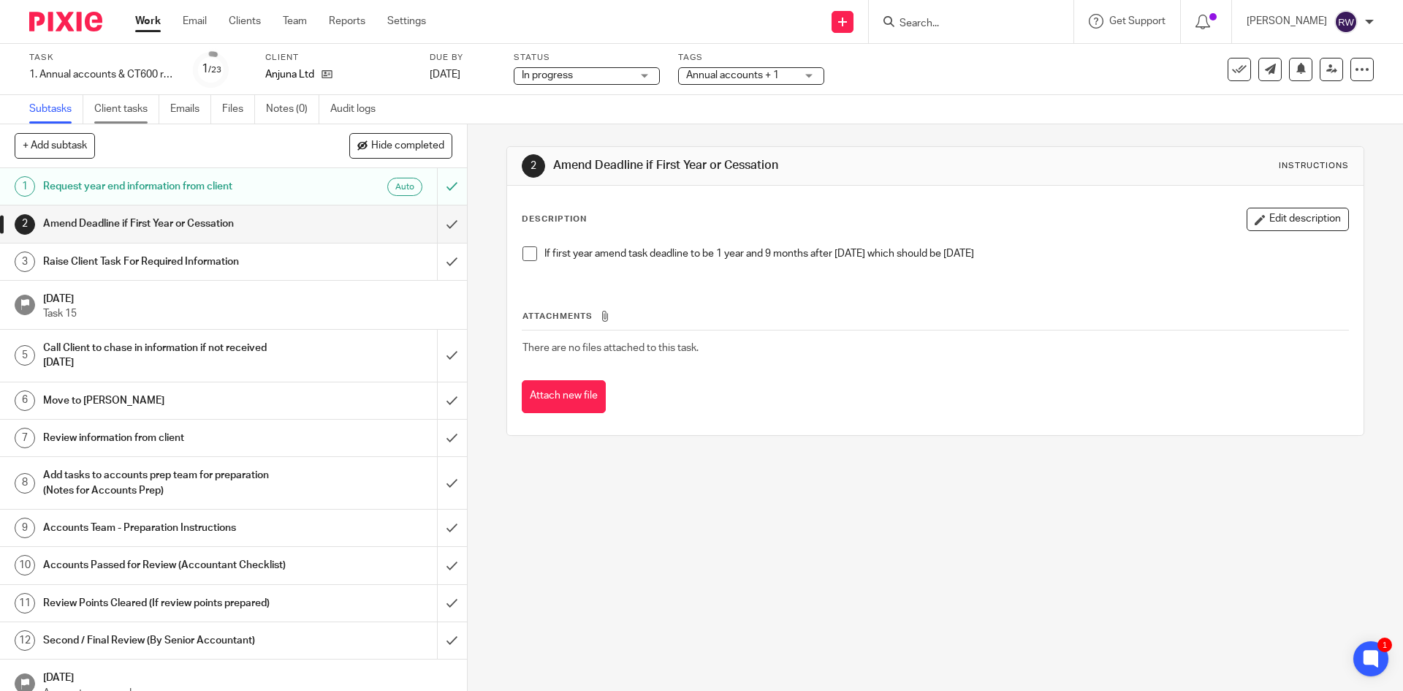
click at [143, 113] on link "Client tasks" at bounding box center [126, 109] width 65 height 29
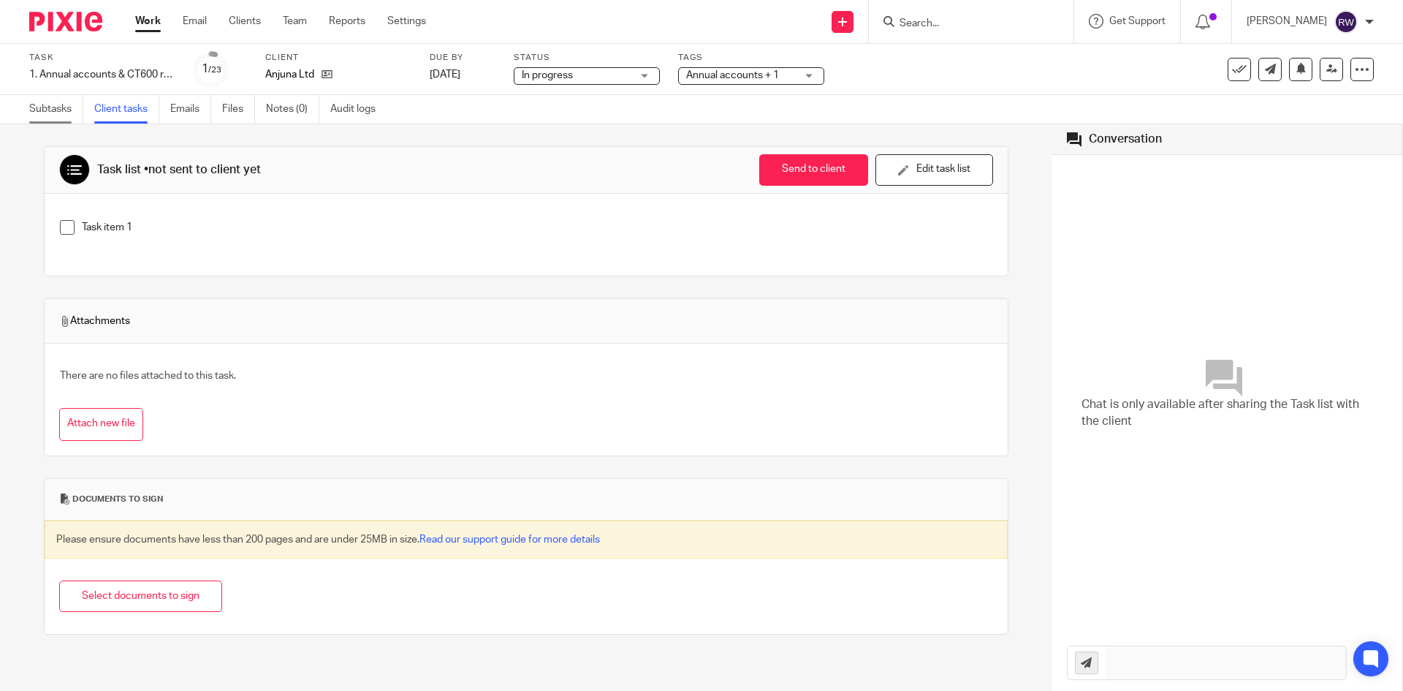
click at [50, 107] on link "Subtasks" at bounding box center [56, 109] width 54 height 29
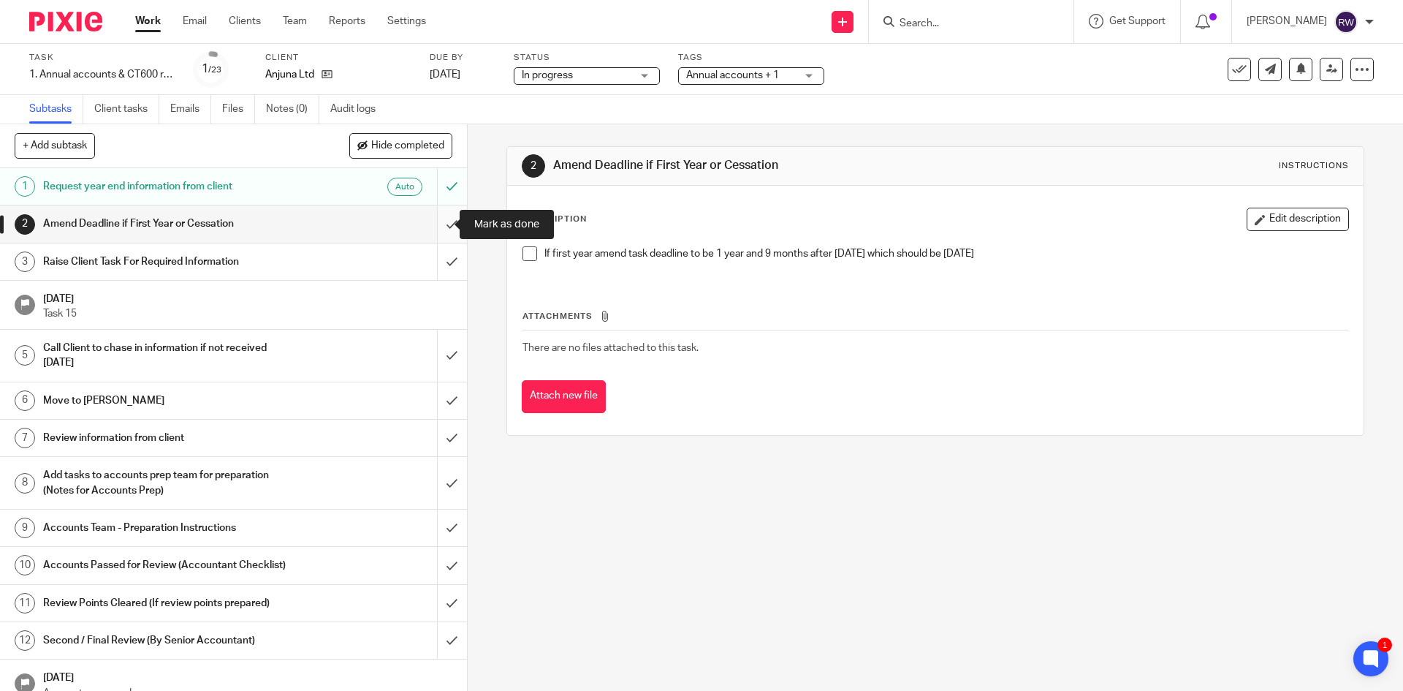
click at [447, 223] on input "submit" at bounding box center [233, 223] width 467 height 37
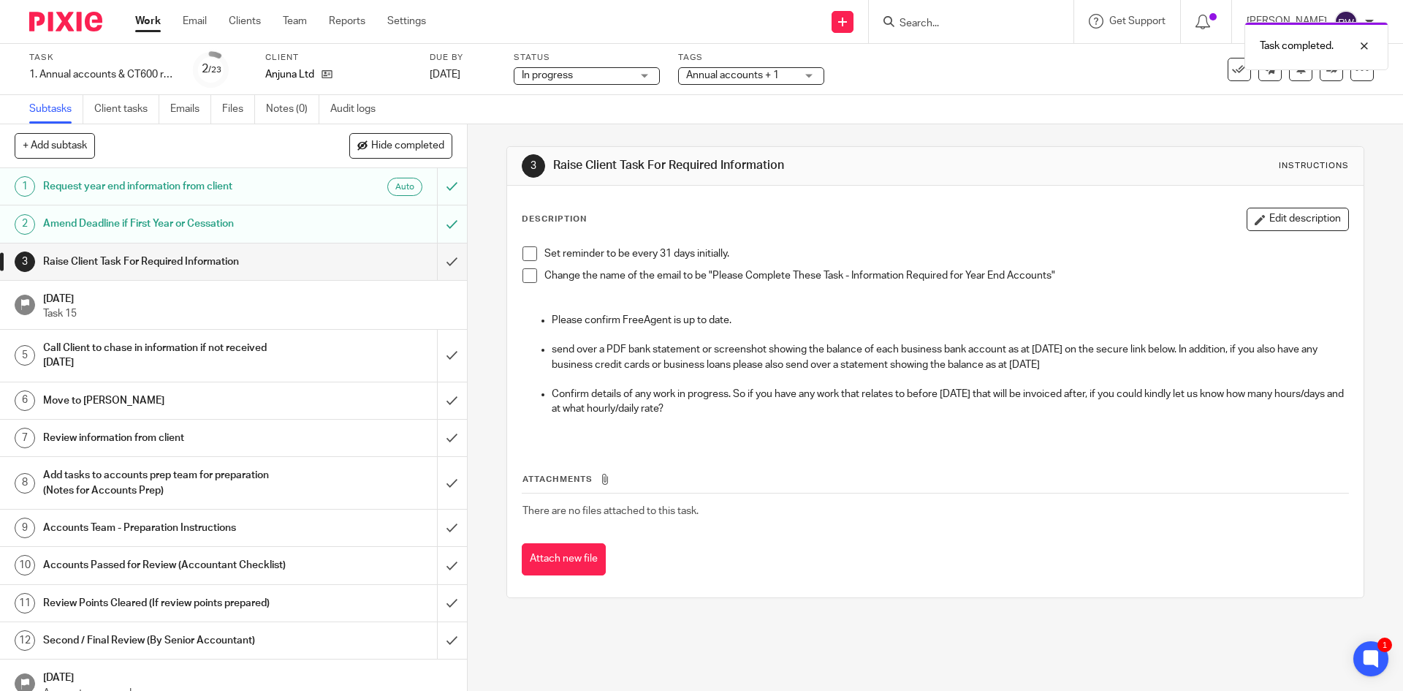
drag, startPoint x: 784, startPoint y: 412, endPoint x: 534, endPoint y: 347, distance: 258.3
click at [534, 347] on ul "Please confirm FreeAgent is up to date. send over a PDF bank statement or scree…" at bounding box center [935, 365] width 825 height 104
copy ul "send over a PDF bank statement or screenshot showing the balance of each busine…"
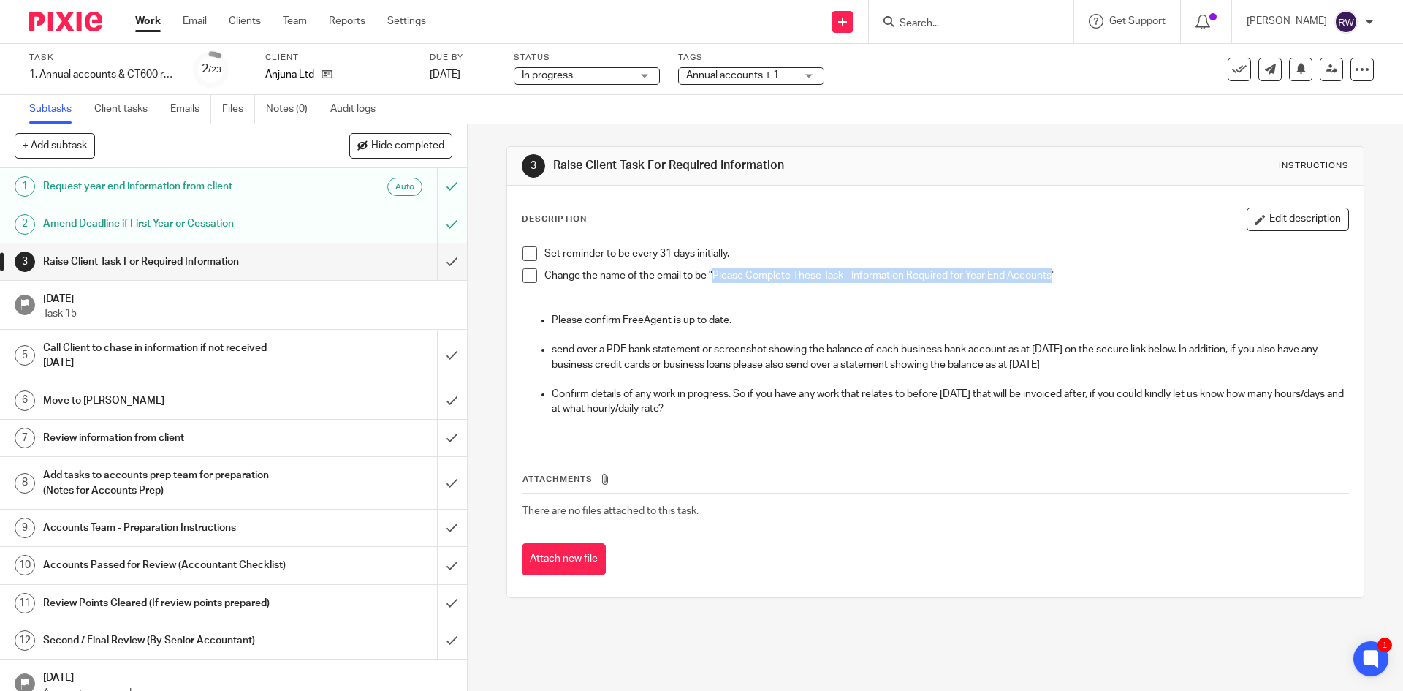
drag, startPoint x: 1048, startPoint y: 273, endPoint x: 710, endPoint y: 276, distance: 338.4
click at [710, 276] on p "Change the name of the email to be "Please Complete These Task - Information Re…" at bounding box center [946, 275] width 803 height 15
copy p "Please Complete These Task - Information Required for Year End Accounts"
click at [434, 270] on input "submit" at bounding box center [233, 261] width 467 height 37
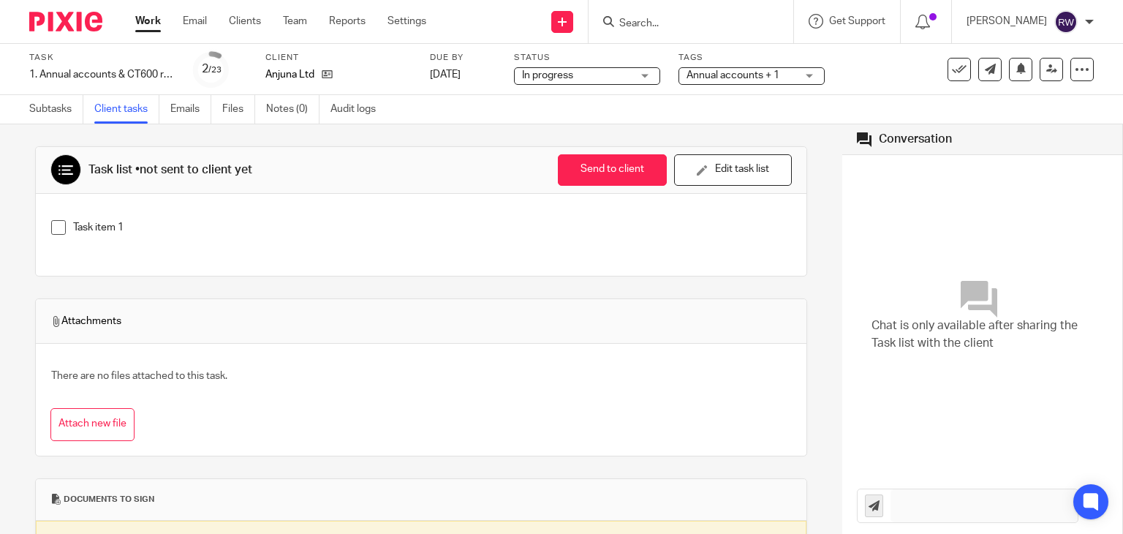
click at [161, 237] on div "Task item 1" at bounding box center [432, 231] width 718 height 22
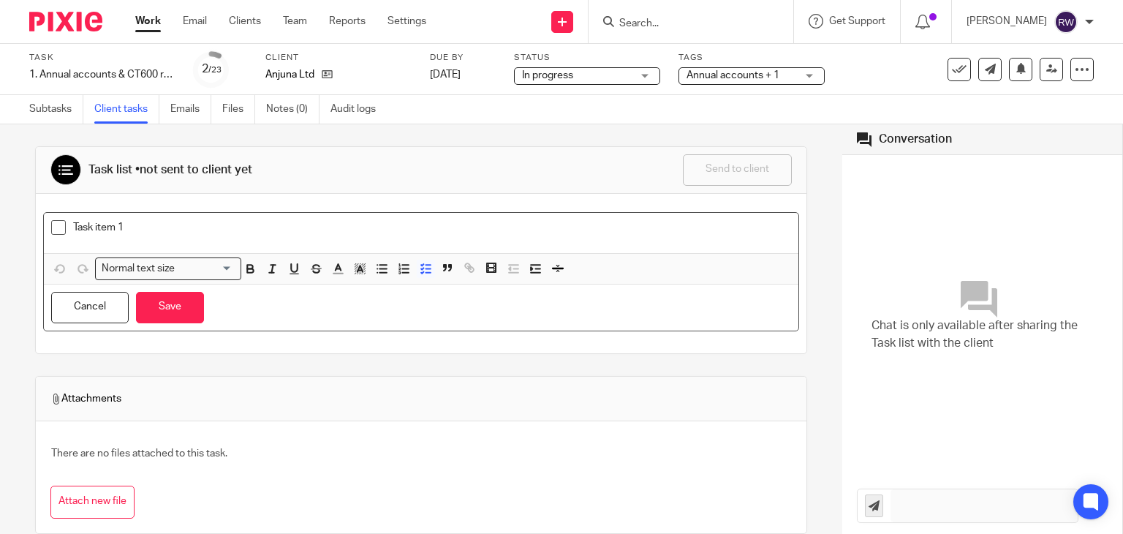
click at [225, 230] on p "Task item 1" at bounding box center [432, 227] width 718 height 15
drag, startPoint x: 208, startPoint y: 230, endPoint x: -64, endPoint y: 209, distance: 272.7
click at [0, 209] on html "Work Email Clients Team Reports Settings Work Email Clients Team Reports Settin…" at bounding box center [561, 267] width 1123 height 534
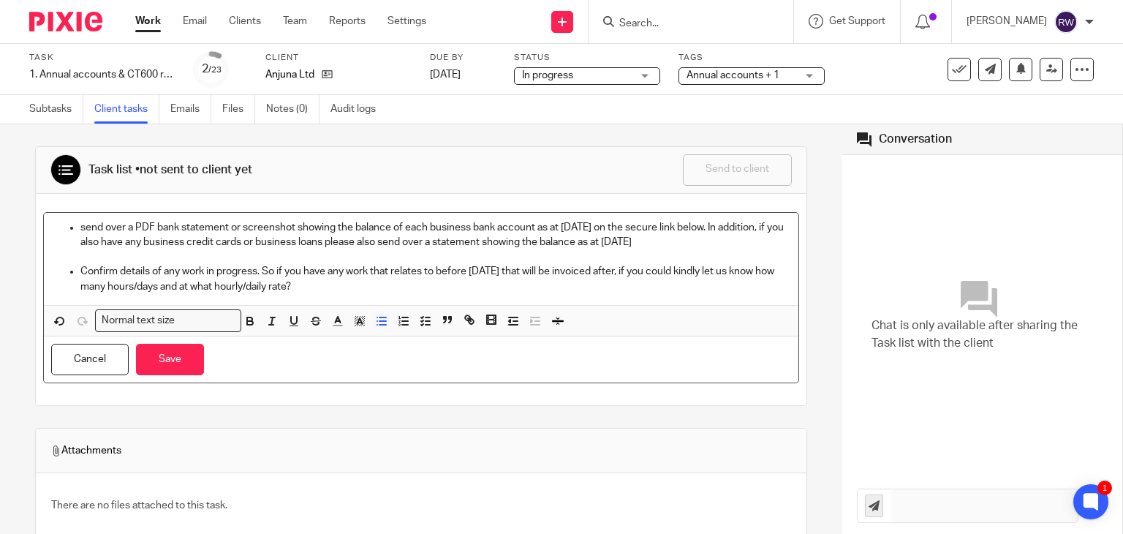
drag, startPoint x: 398, startPoint y: 290, endPoint x: -2, endPoint y: 231, distance: 404.2
click at [0, 231] on html "Work Email Clients Team Reports Settings Work Email Clients Team Reports Settin…" at bounding box center [561, 267] width 1123 height 534
click at [381, 325] on line "button" at bounding box center [382, 325] width 7 height 0
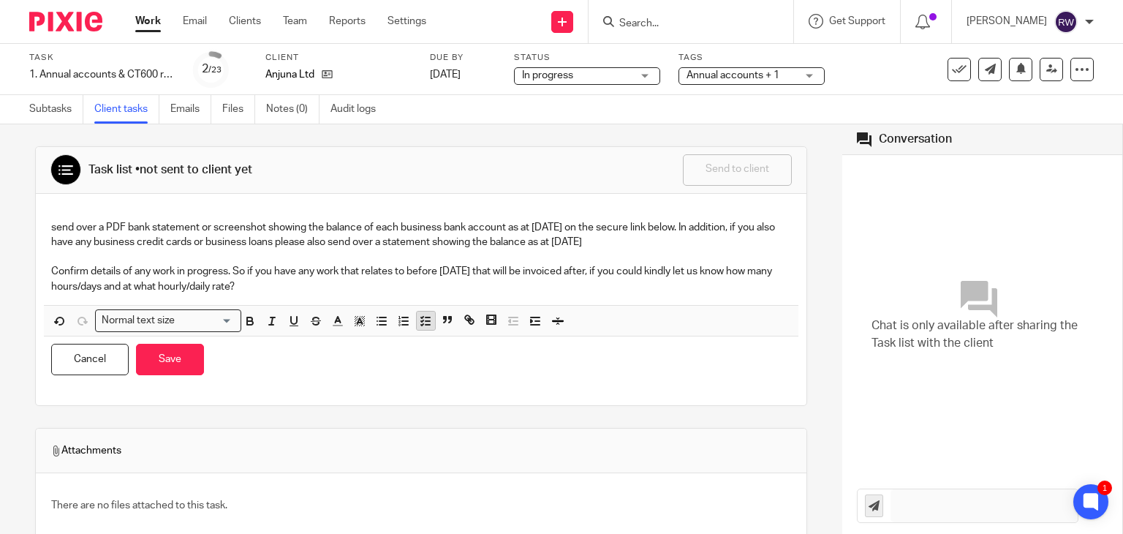
click at [422, 321] on icon "button" at bounding box center [425, 320] width 13 height 13
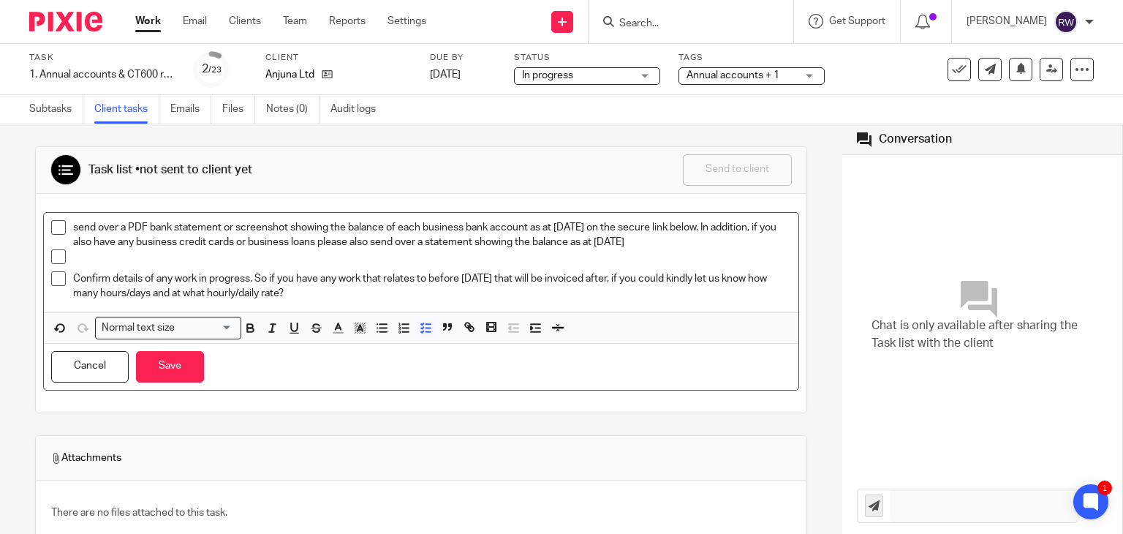
click at [148, 272] on p "Confirm details of any work in progress. So if you have any work that relates t…" at bounding box center [432, 286] width 718 height 30
click at [143, 267] on div at bounding box center [432, 260] width 718 height 22
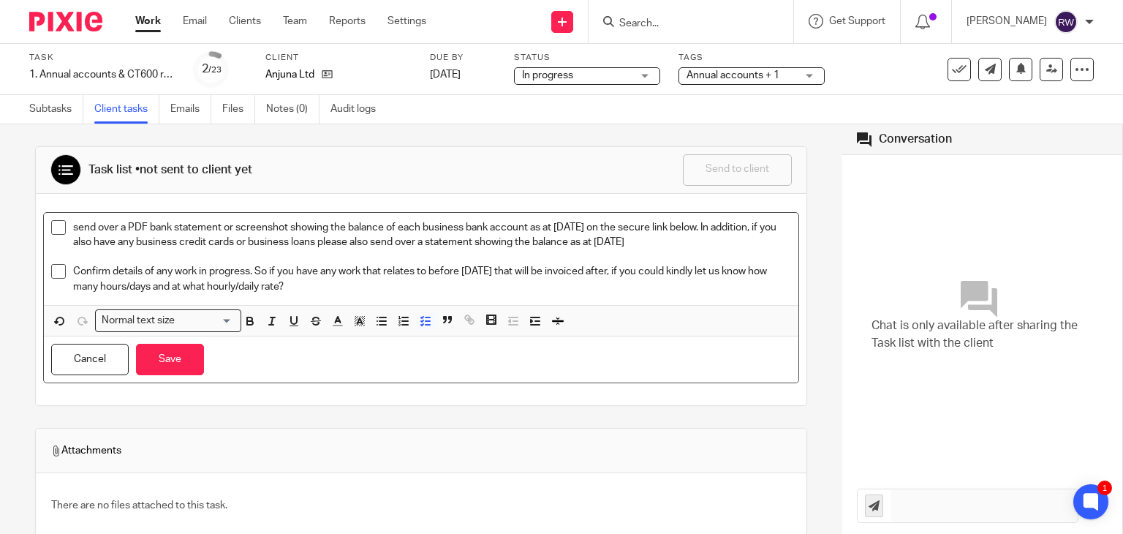
click at [700, 77] on span "Annual accounts + 1" at bounding box center [732, 75] width 93 height 10
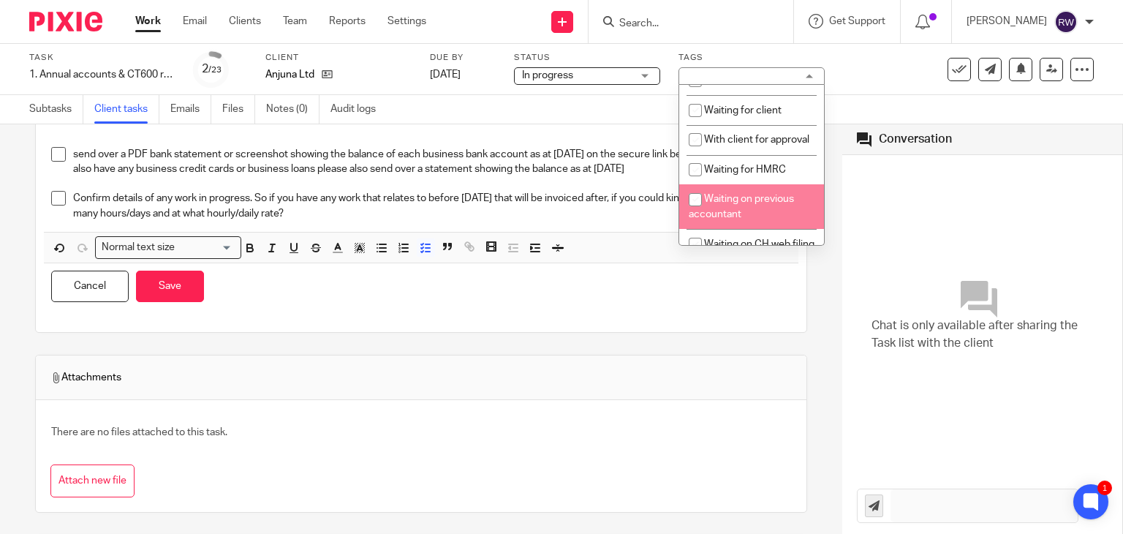
scroll to position [804, 0]
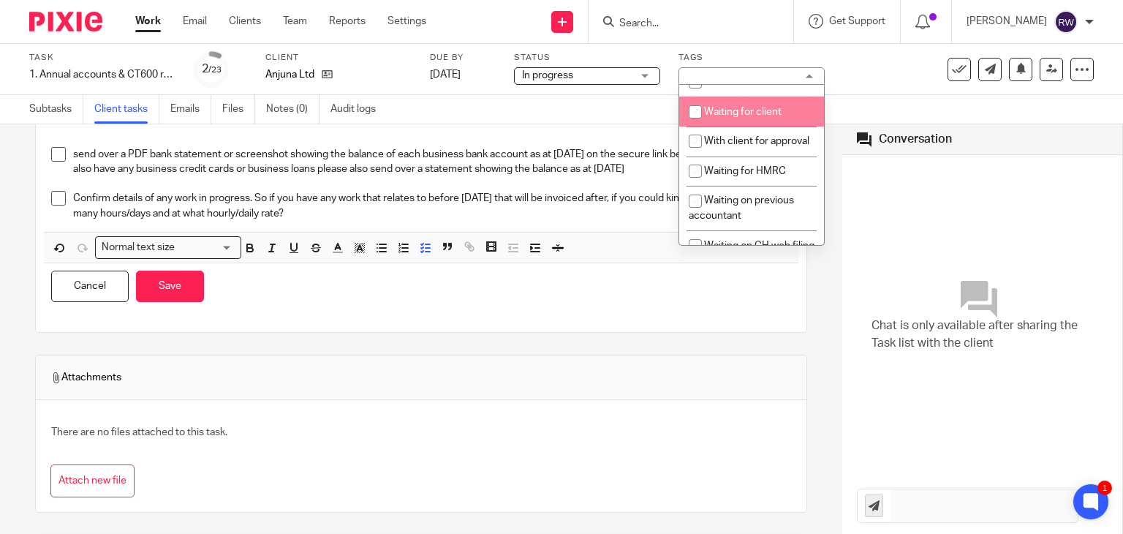
click at [762, 126] on li "Waiting for client" at bounding box center [751, 111] width 145 height 30
checkbox input "true"
click at [582, 110] on div "Subtasks Client tasks Emails Files Notes (0) Audit logs" at bounding box center [561, 109] width 1123 height 29
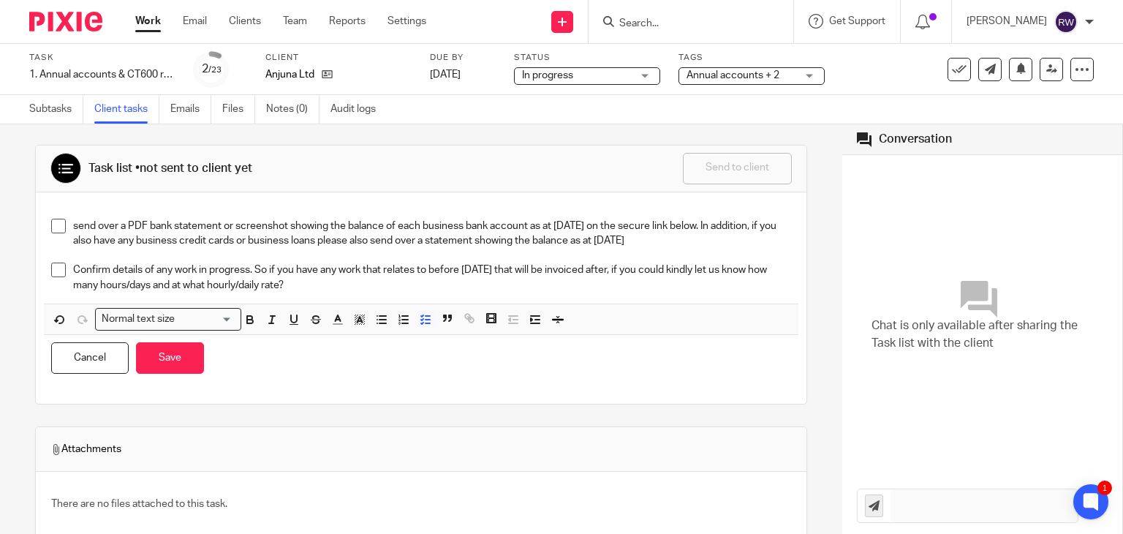
scroll to position [0, 0]
click at [165, 369] on button "Save" at bounding box center [170, 359] width 68 height 31
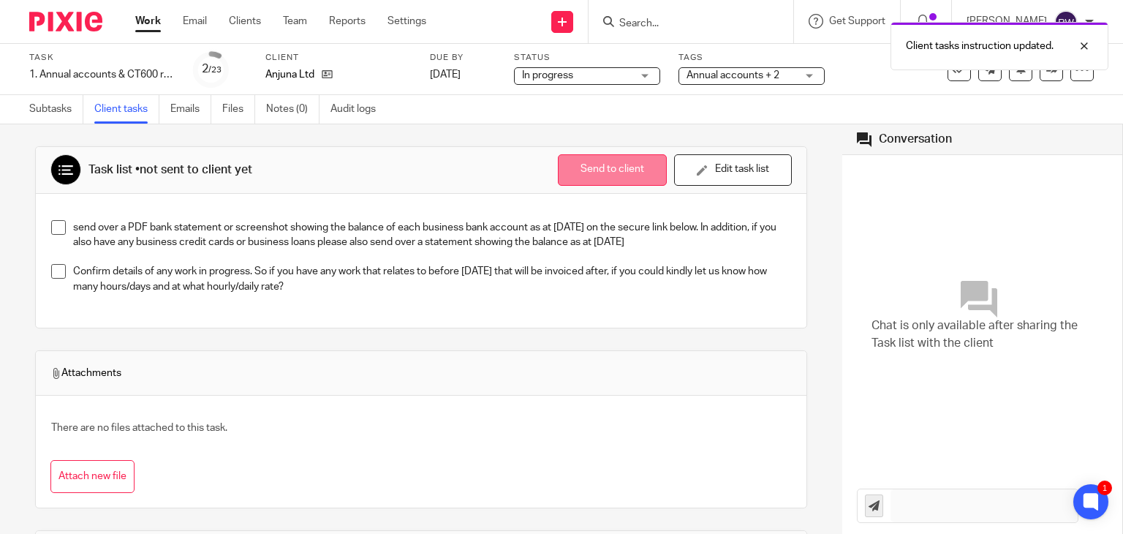
click at [594, 172] on button "Send to client" at bounding box center [612, 169] width 109 height 31
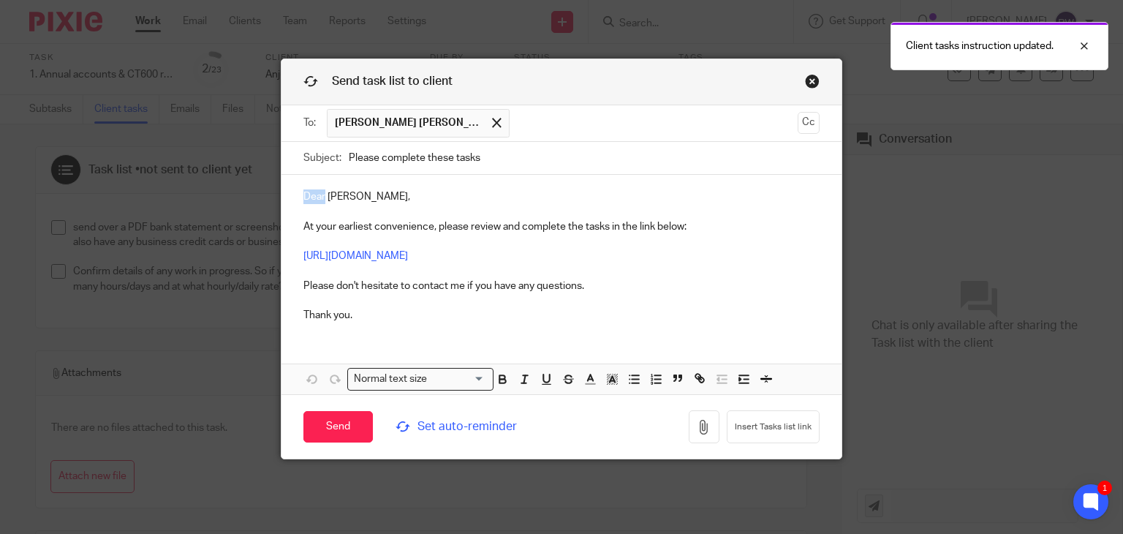
drag, startPoint x: 319, startPoint y: 195, endPoint x: 242, endPoint y: 193, distance: 76.8
click at [242, 193] on div "Send task list to client To: Anthony Liam Cullen Anthony Liam Cullen Cc Subject…" at bounding box center [561, 267] width 1123 height 534
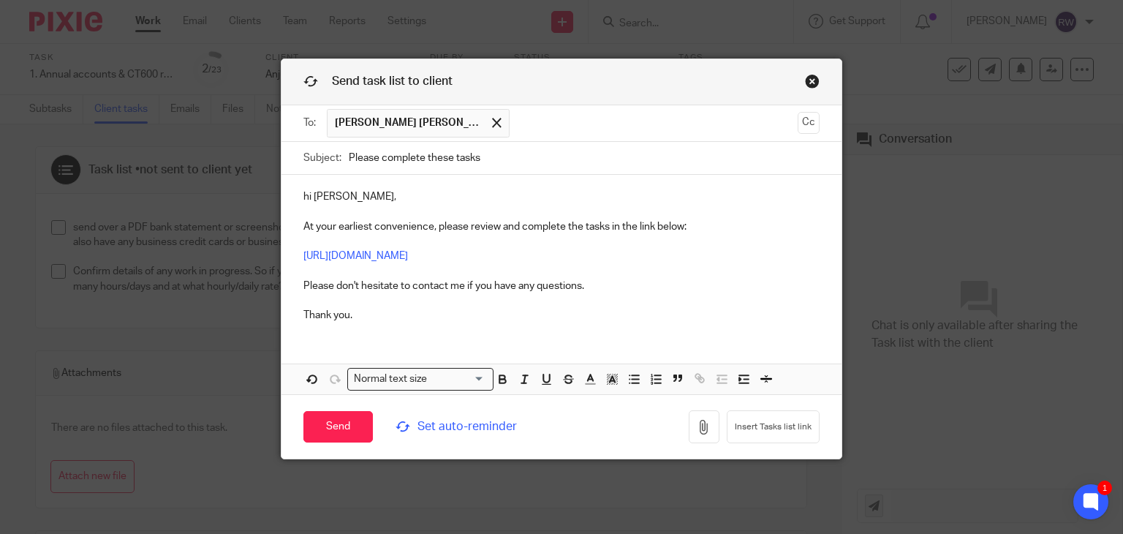
click at [346, 198] on p "hi Anthony, At your earliest convenience, please review and complete the tasks …" at bounding box center [561, 255] width 516 height 133
click at [303, 196] on p "hi Ant & Sarah, At your earliest convenience, please review and complete the ta…" at bounding box center [561, 255] width 516 height 133
drag, startPoint x: 516, startPoint y: 153, endPoint x: 270, endPoint y: 135, distance: 246.2
click at [270, 135] on div "Send task list to client To: Anthony Liam Cullen Anthony Liam Cullen Cc Subject…" at bounding box center [561, 267] width 1123 height 534
paste input "Complete These Task - Information Required for Year End Account"
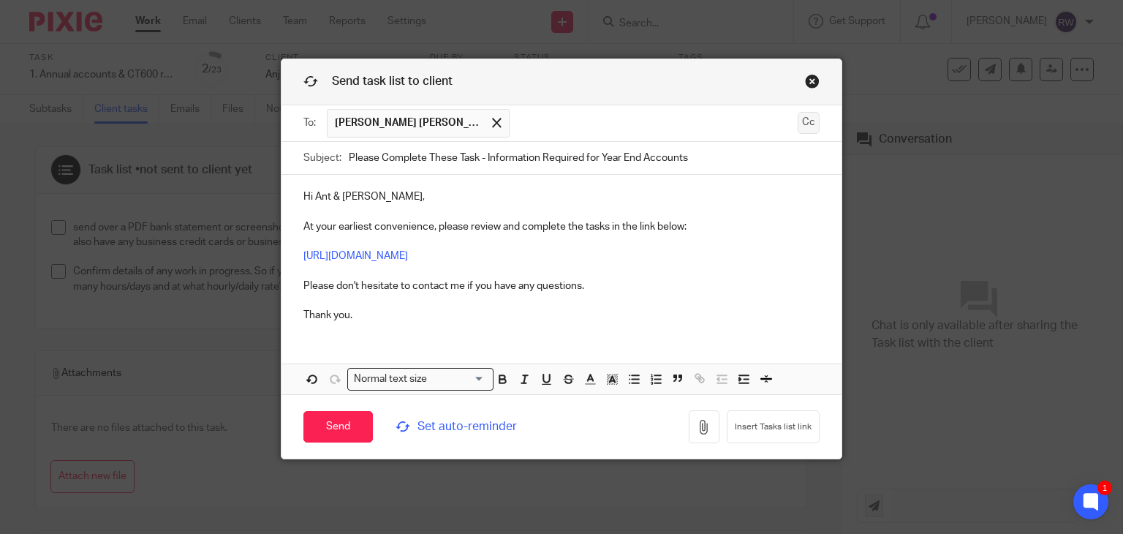
type input "Please Complete These Task - Information Required for Year End Accounts"
click at [803, 126] on button "Cc" at bounding box center [808, 123] width 22 height 22
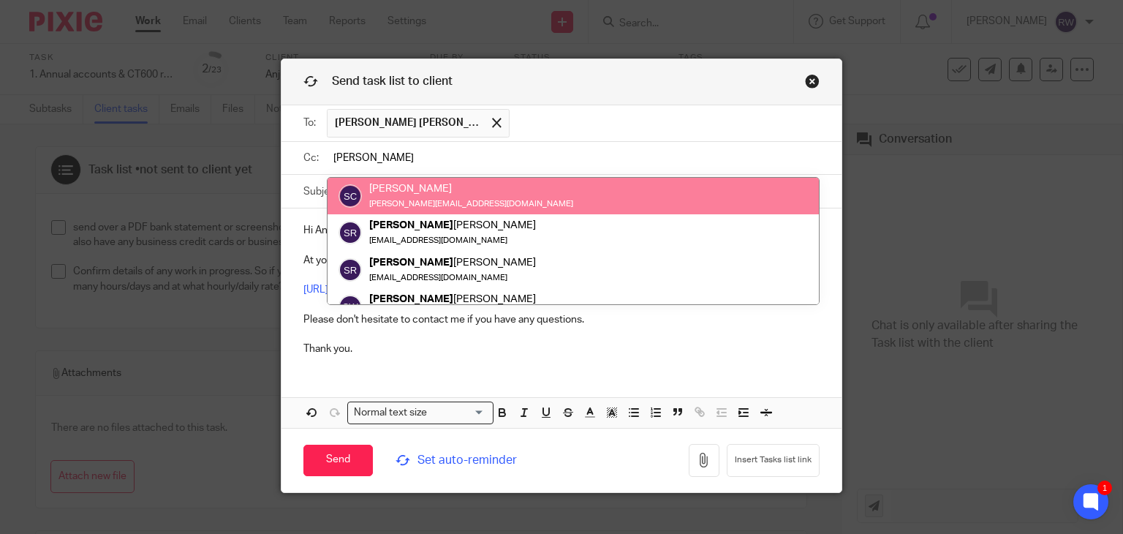
type input "sara"
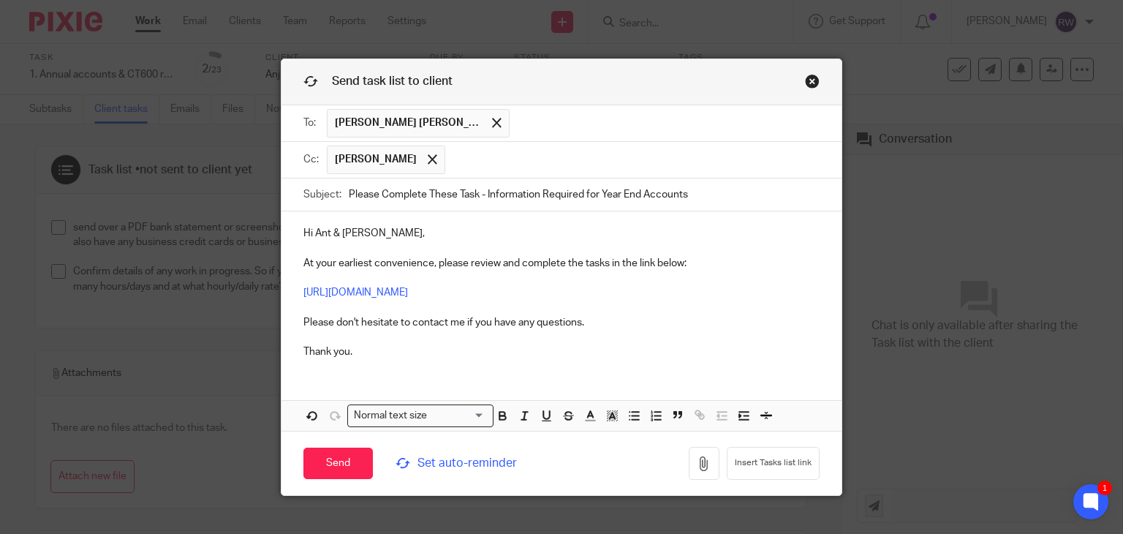
click at [439, 459] on span "Set auto-reminder" at bounding box center [471, 463] width 153 height 17
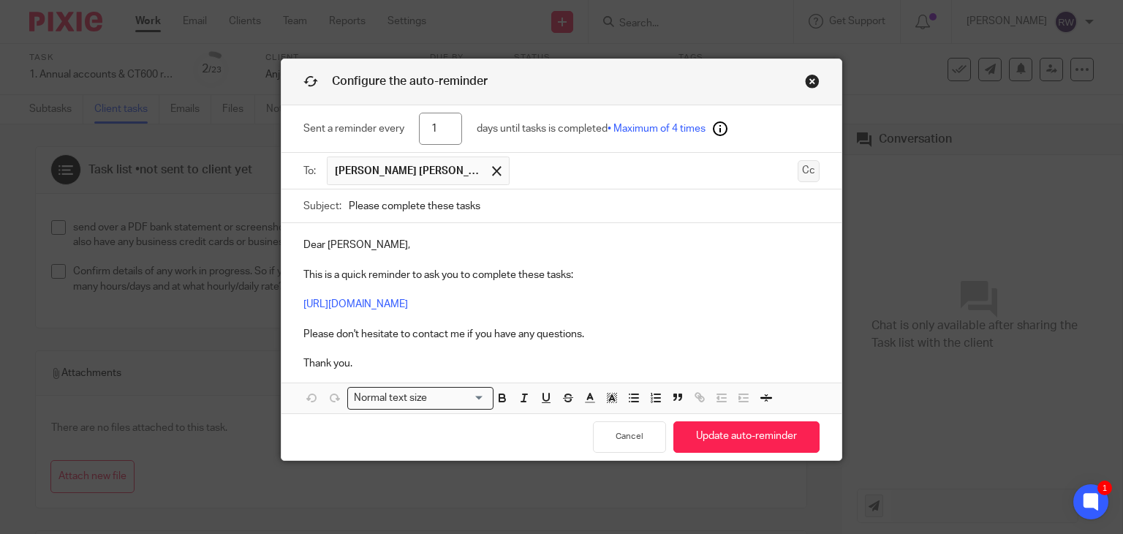
click at [801, 173] on button "Cc" at bounding box center [808, 171] width 22 height 22
click at [517, 170] on input "text" at bounding box center [665, 170] width 296 height 29
drag, startPoint x: 447, startPoint y: 132, endPoint x: 403, endPoint y: 126, distance: 44.2
click at [403, 126] on div "Sent a reminder every 1 days until tasks is completed • Maximum of 4 times" at bounding box center [561, 129] width 516 height 48
type input "30"
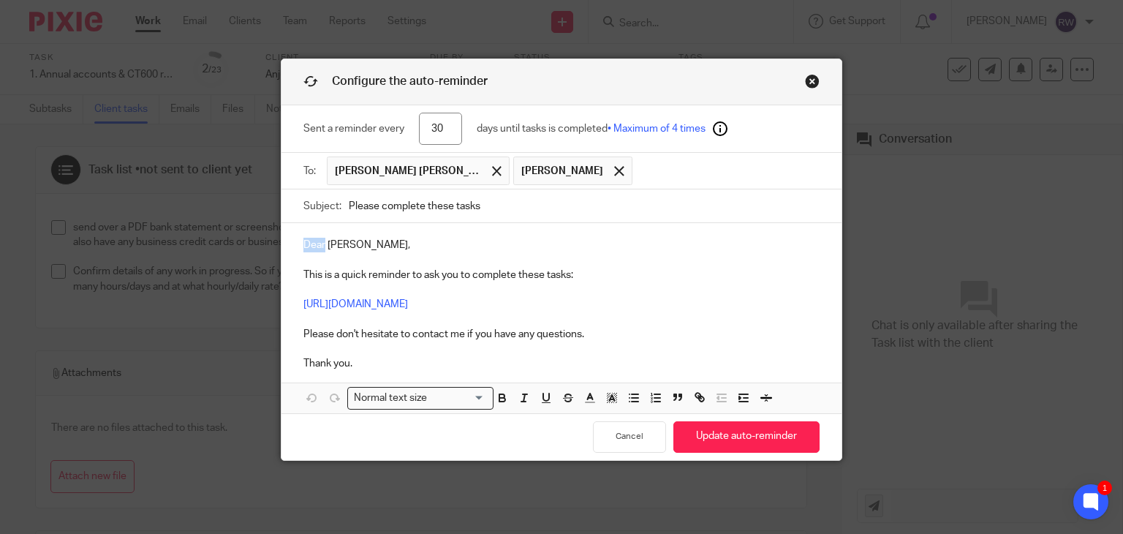
drag, startPoint x: 319, startPoint y: 248, endPoint x: 272, endPoint y: 240, distance: 48.1
click at [268, 243] on div "Configure the auto-reminder Sent a reminder every 30 days until tasks is comple…" at bounding box center [561, 267] width 1123 height 534
click at [345, 243] on p "Hi Anthony, This is a quick reminder to ask you to complete these tasks: https:…" at bounding box center [561, 304] width 516 height 133
click at [346, 244] on p "Hi Anthony, This is a quick reminder to ask you to complete these tasks: https:…" at bounding box center [561, 304] width 516 height 133
click at [723, 439] on button "Update auto-reminder" at bounding box center [746, 436] width 146 height 31
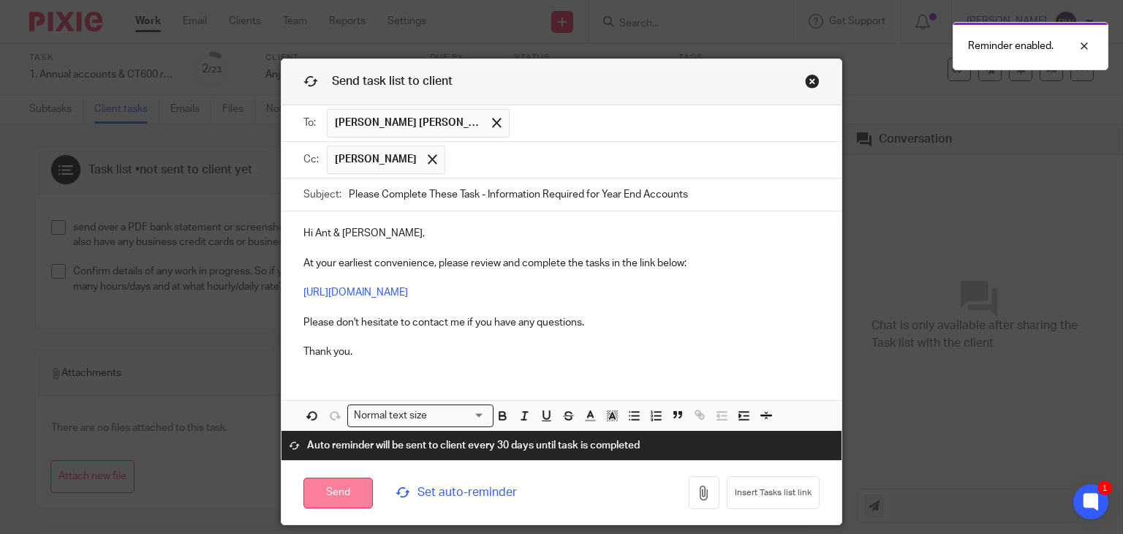
click at [338, 482] on input "Send" at bounding box center [337, 492] width 69 height 31
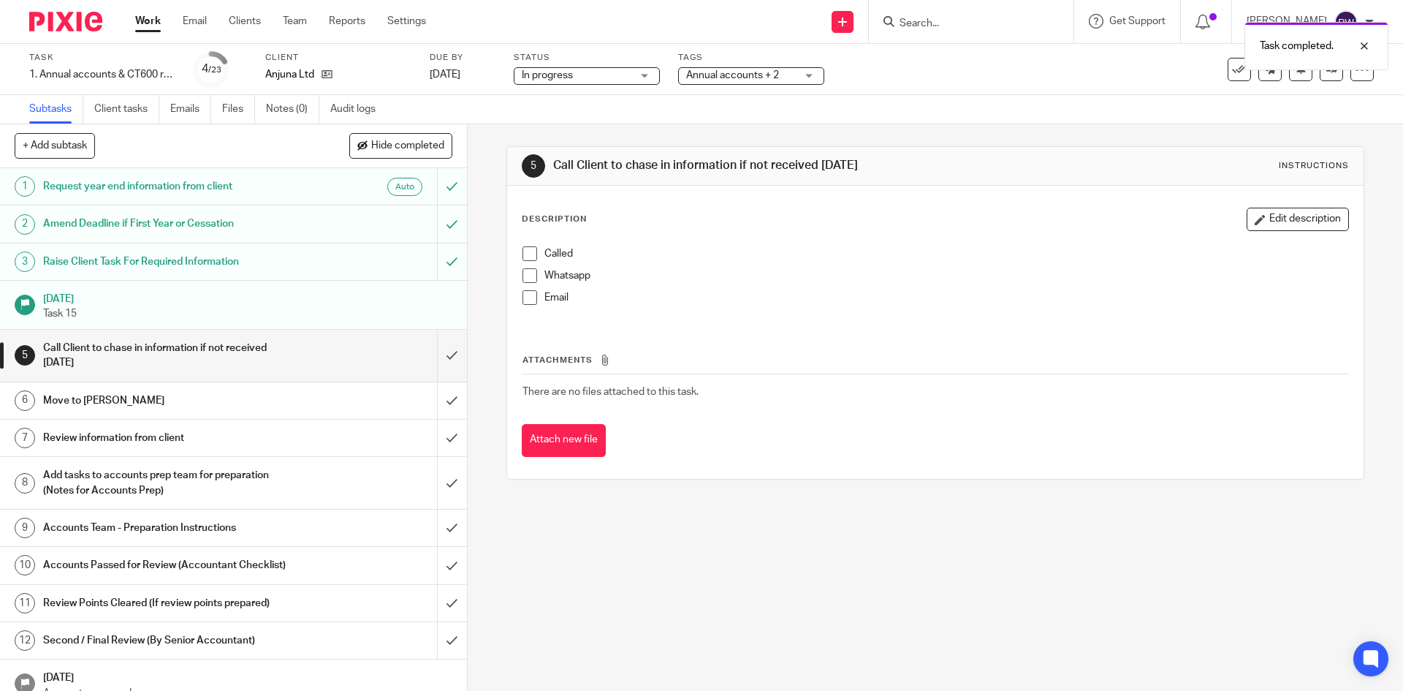
click span "Annual accounts + 2"
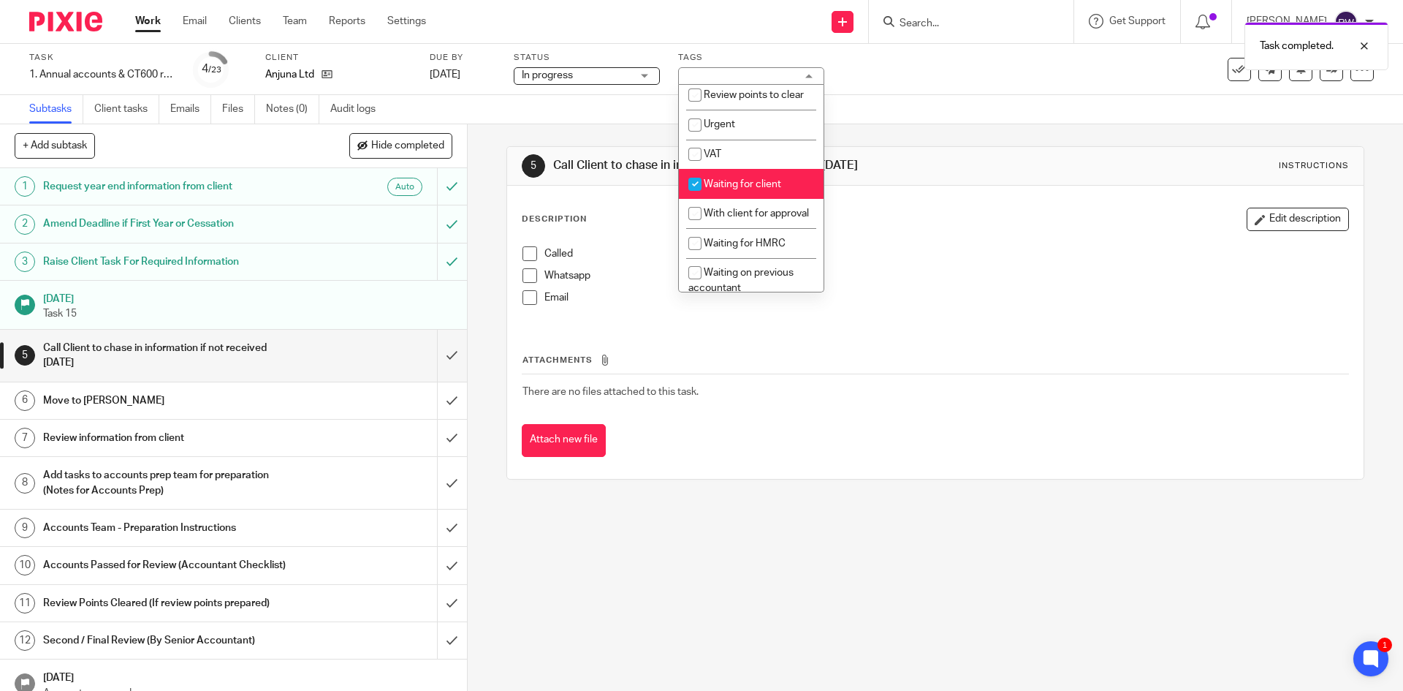
scroll to position [713, 0]
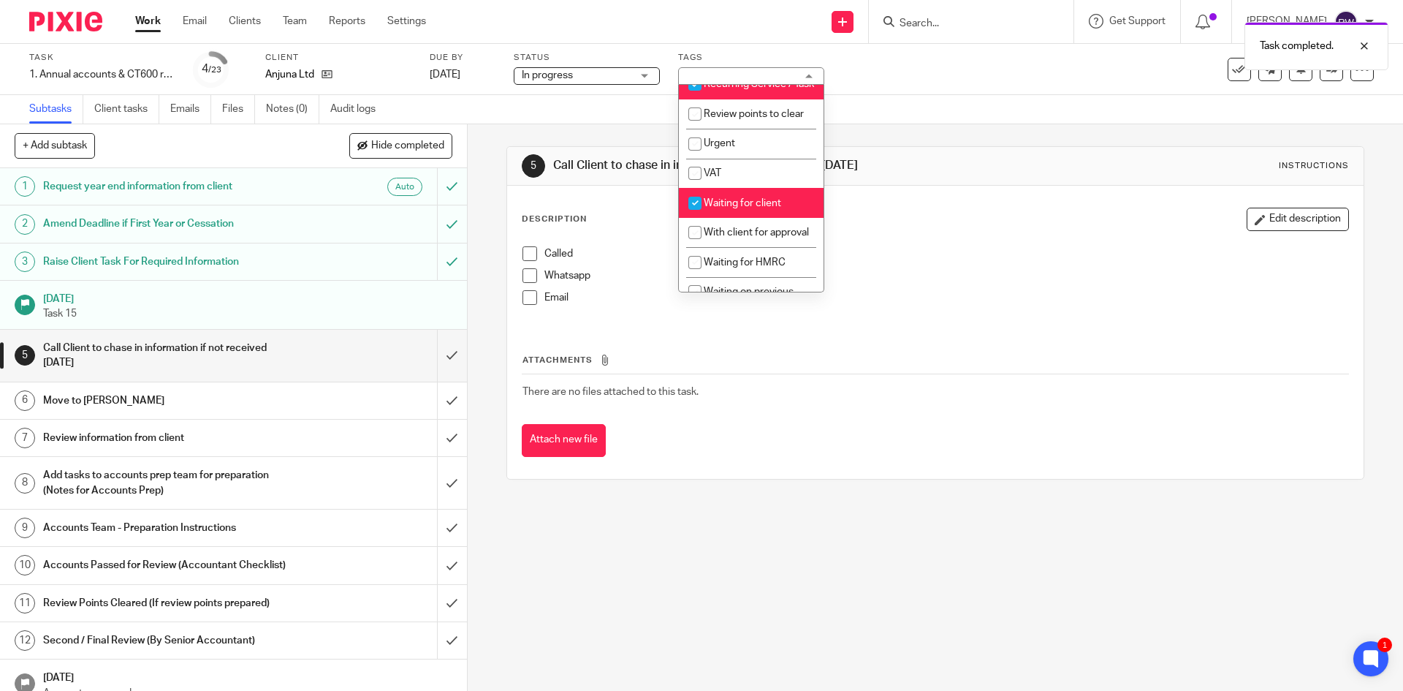
click div "Task 1. Annual accounts & CT600 return Save 1. Annual accounts & CT600 return 4…"
